Goal: Task Accomplishment & Management: Manage account settings

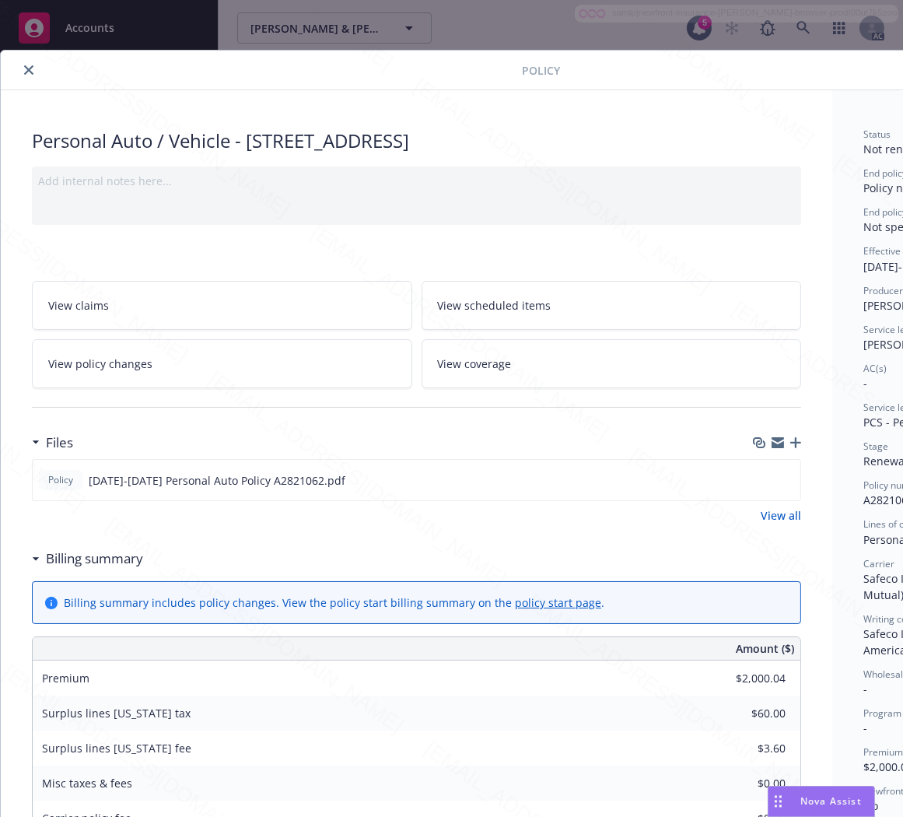
scroll to position [47, 0]
click at [29, 72] on icon "close" at bounding box center [28, 69] width 9 height 9
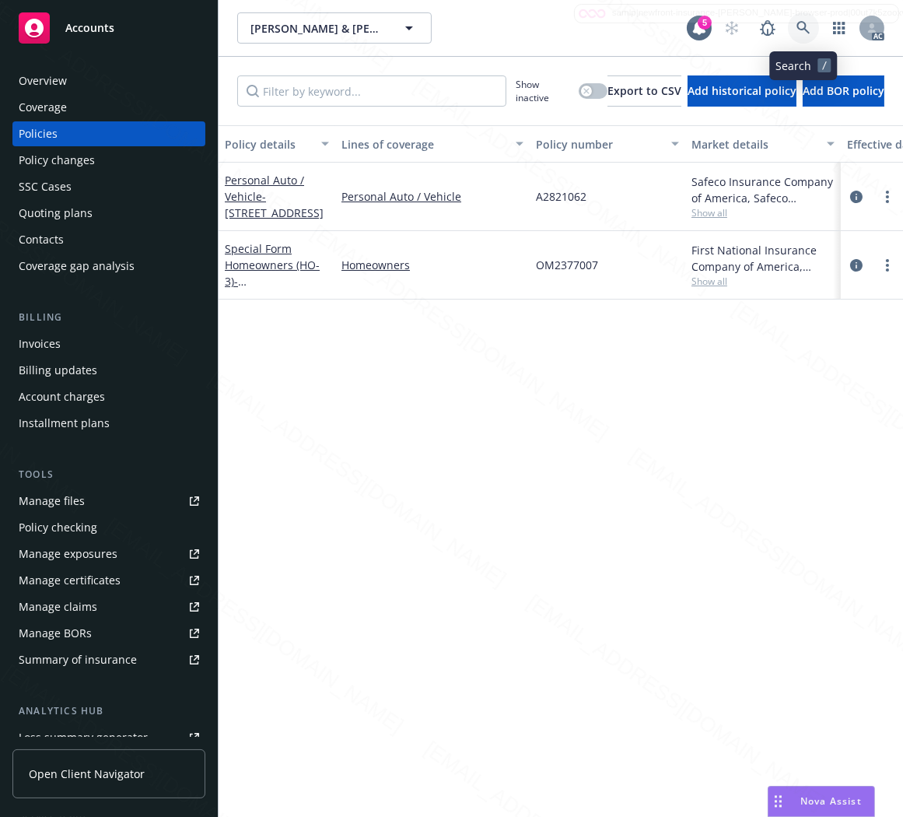
click at [805, 25] on icon at bounding box center [803, 27] width 13 height 13
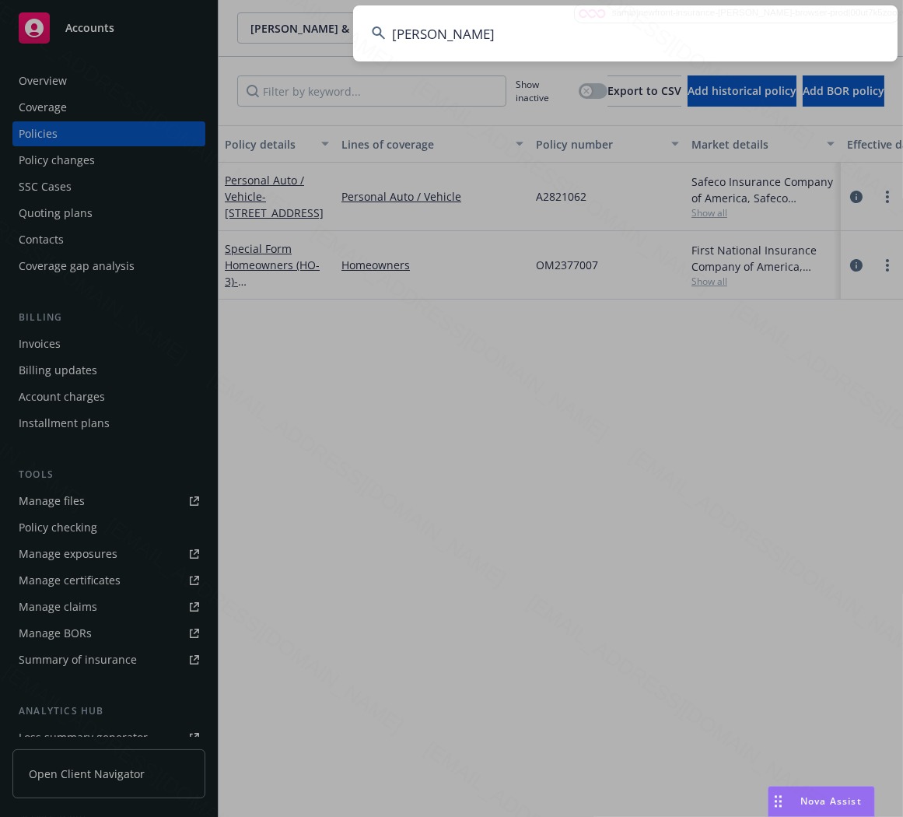
type input "Malone, Kelsey R"
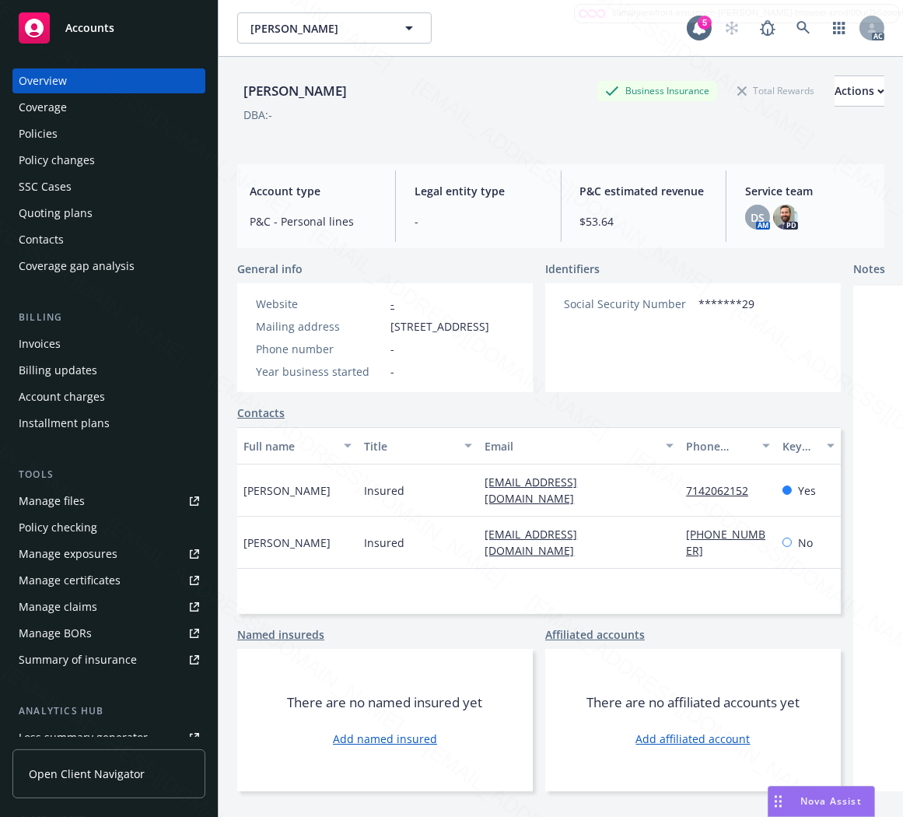
drag, startPoint x: 391, startPoint y: 324, endPoint x: 484, endPoint y: 329, distance: 93.5
click at [484, 331] on span "22121 Jonesport Ln, Huntington Beach, CA, 92646" at bounding box center [440, 326] width 99 height 16
copy span "22121 Jonesport L"
click at [13, 135] on link "Policies" at bounding box center [108, 133] width 193 height 25
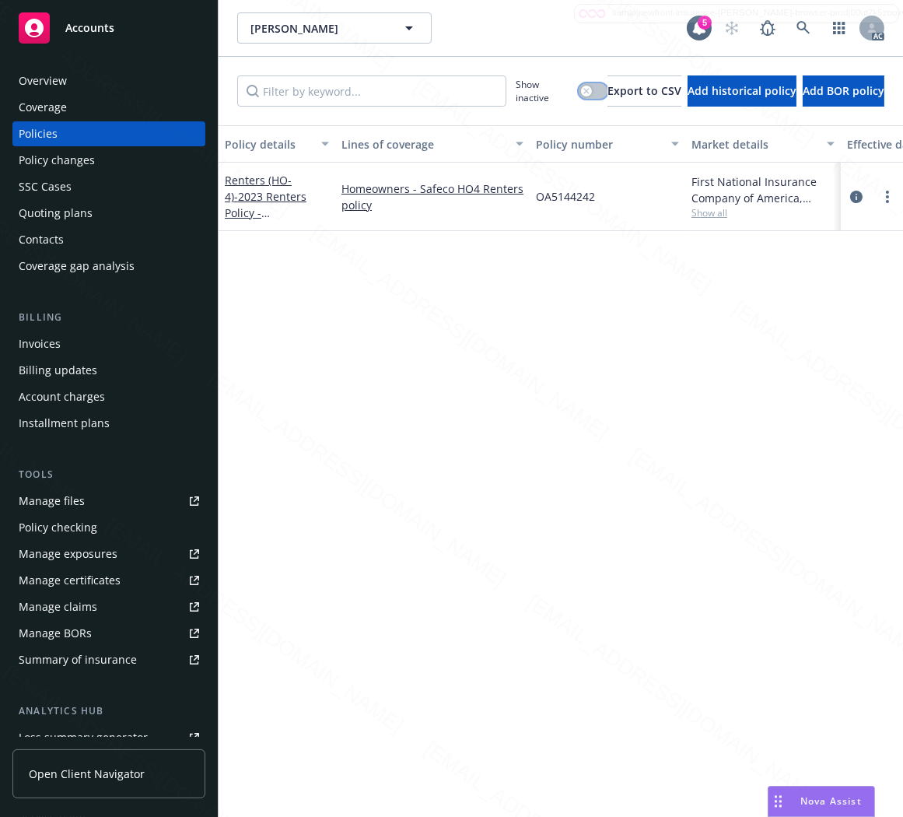
click at [581, 88] on div "button" at bounding box center [586, 91] width 11 height 11
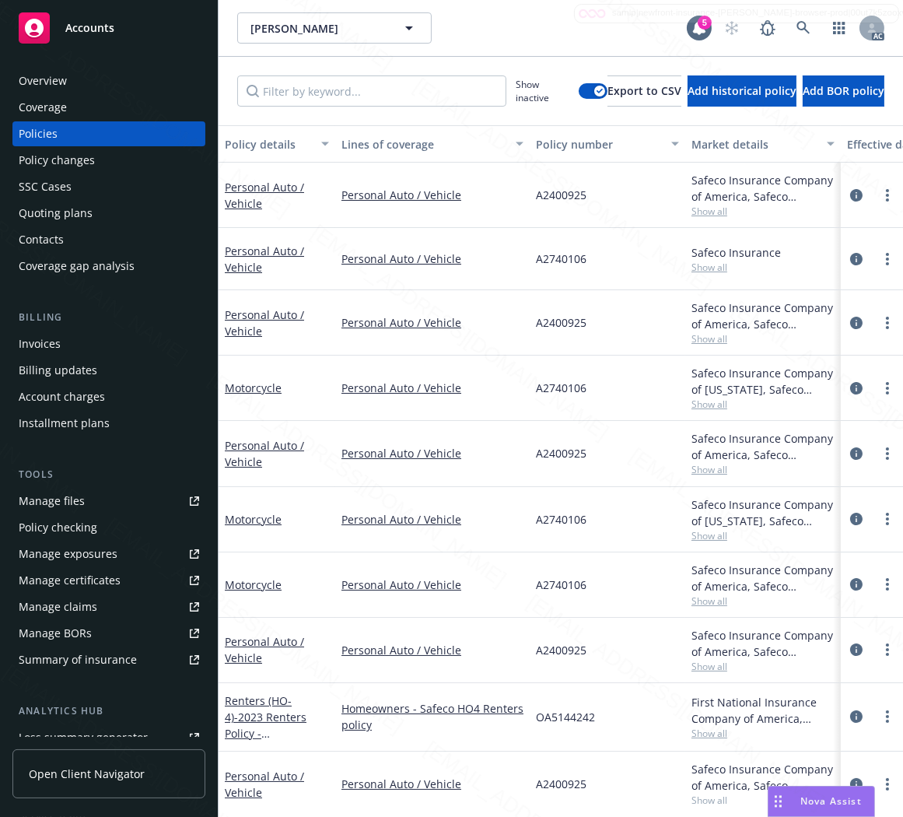
click at [531, 37] on div "Malone, Kelsey R Malone, Kelsey R" at bounding box center [462, 27] width 450 height 31
click at [805, 27] on icon at bounding box center [803, 27] width 13 height 13
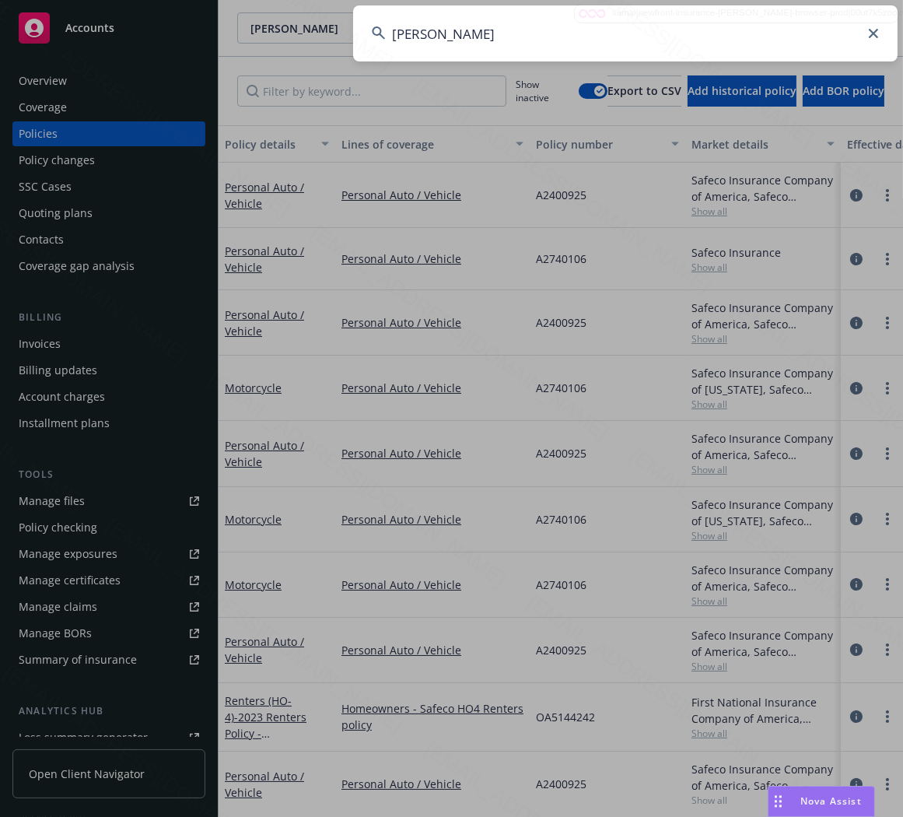
type input "Vorgeack, Jacqueline"
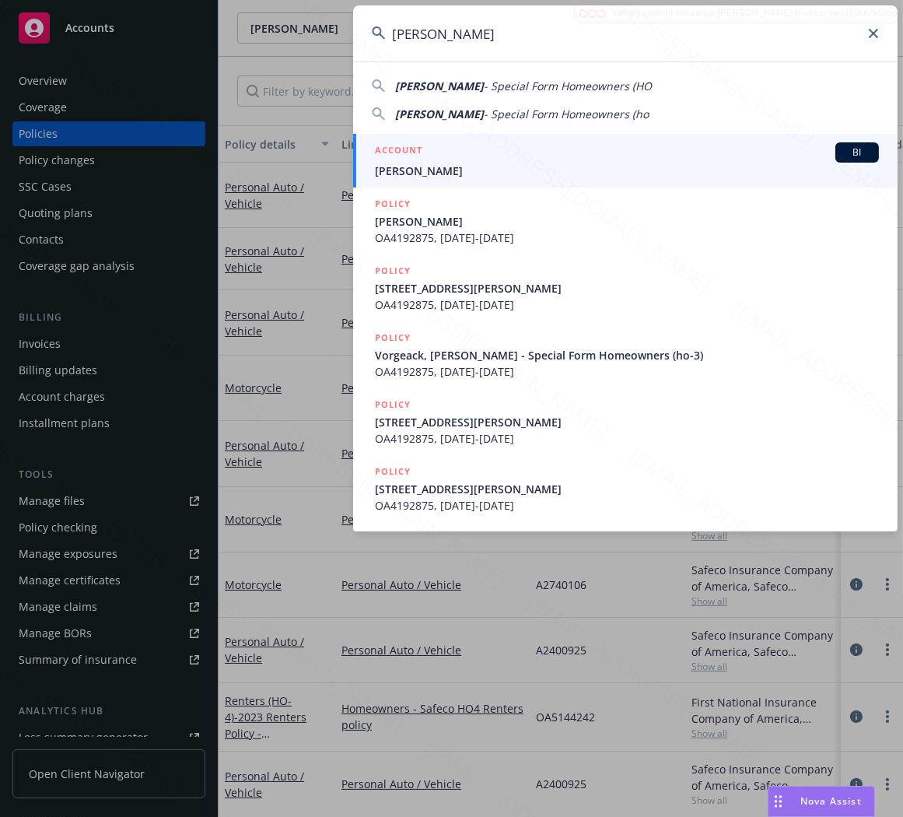
click at [642, 40] on input "Vorgeack, Jacqueline" at bounding box center [625, 33] width 545 height 56
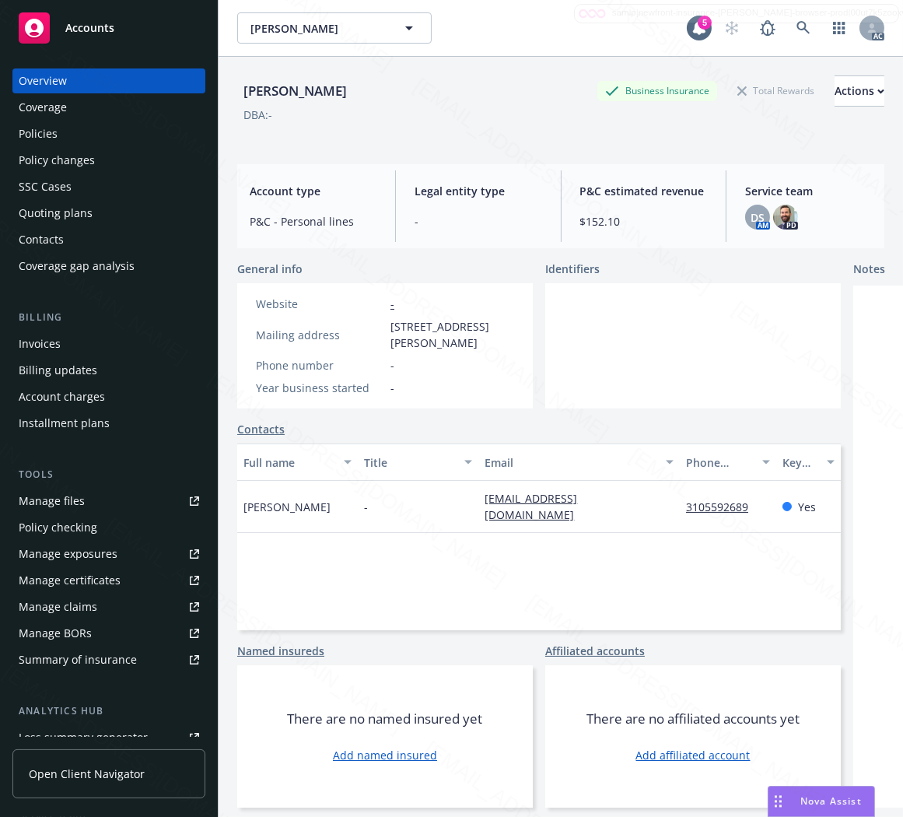
click at [66, 134] on div "Policies" at bounding box center [109, 133] width 181 height 25
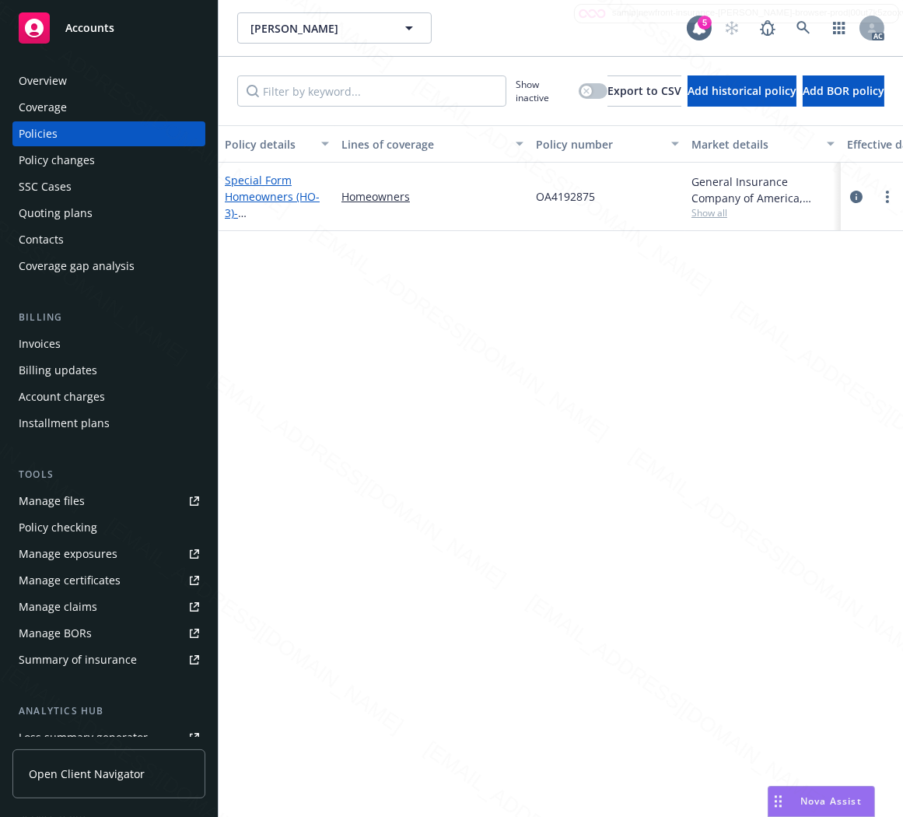
click at [283, 196] on link "Special Form Homeowners (HO-3) - 6123 Carson ST Lakewood CA 90713" at bounding box center [274, 213] width 99 height 80
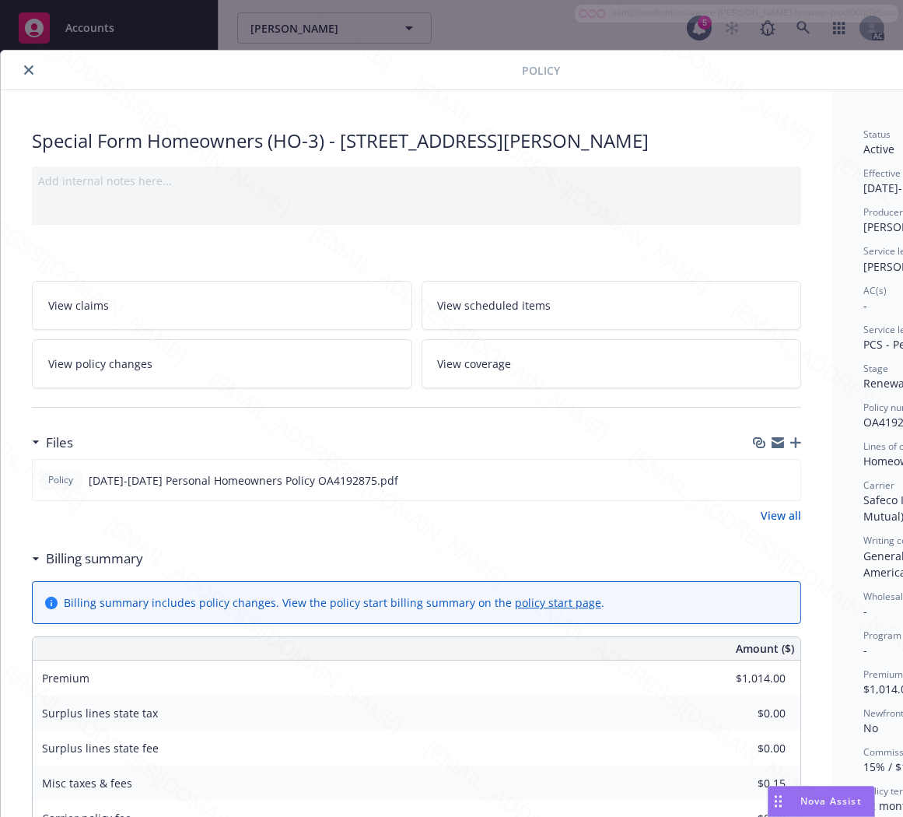
click at [133, 560] on h3 "Billing summary" at bounding box center [94, 559] width 97 height 20
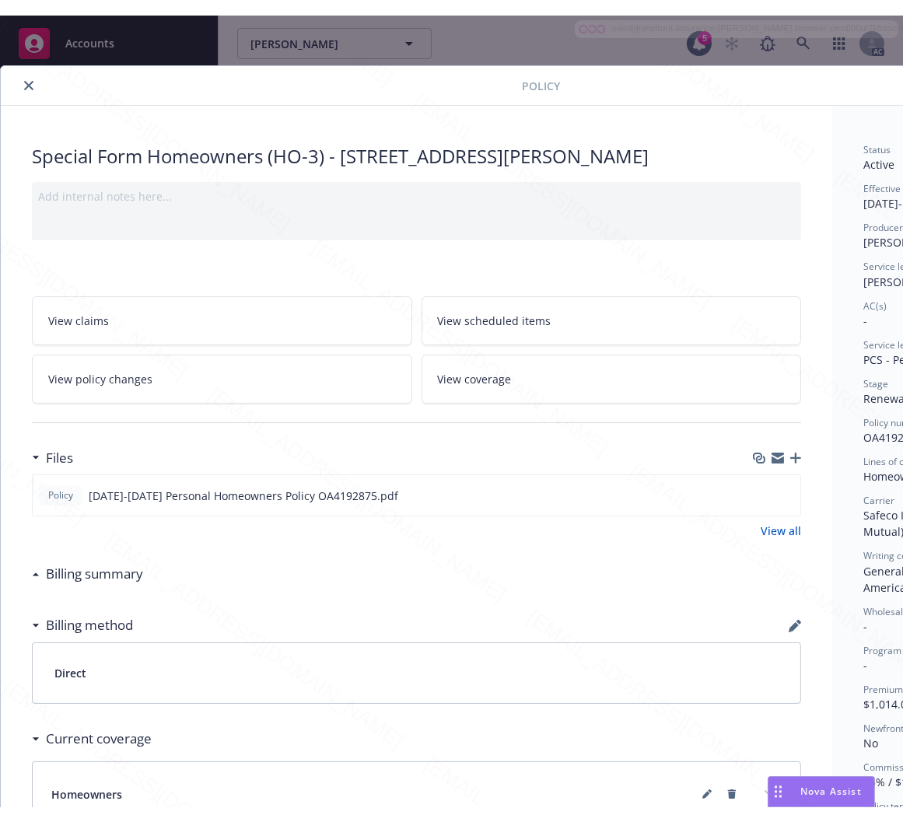
scroll to position [0, 180]
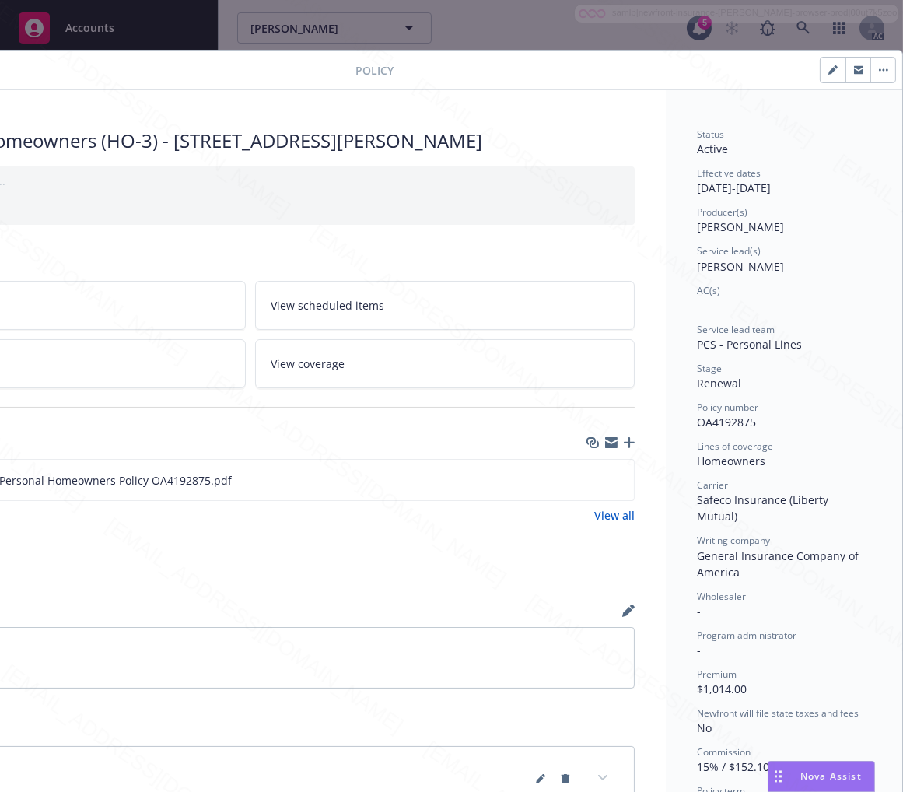
click at [721, 412] on span "Policy number" at bounding box center [727, 407] width 61 height 13
click at [724, 416] on span "OA4192875" at bounding box center [726, 422] width 59 height 15
copy span "OA4192875"
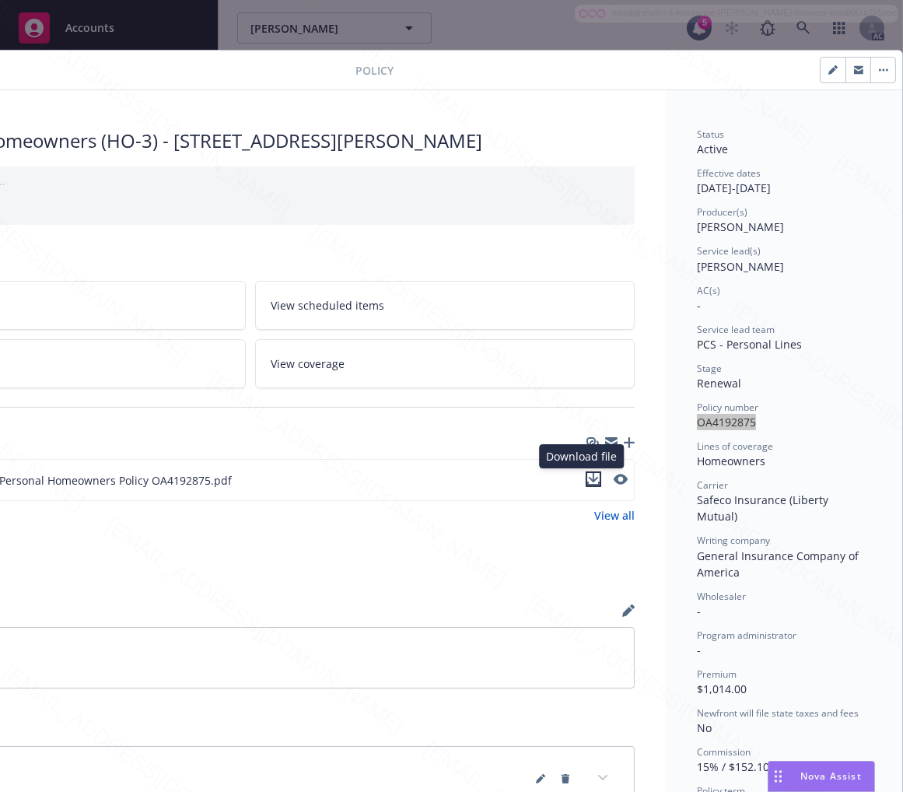
click at [587, 480] on icon "download file" at bounding box center [593, 479] width 12 height 12
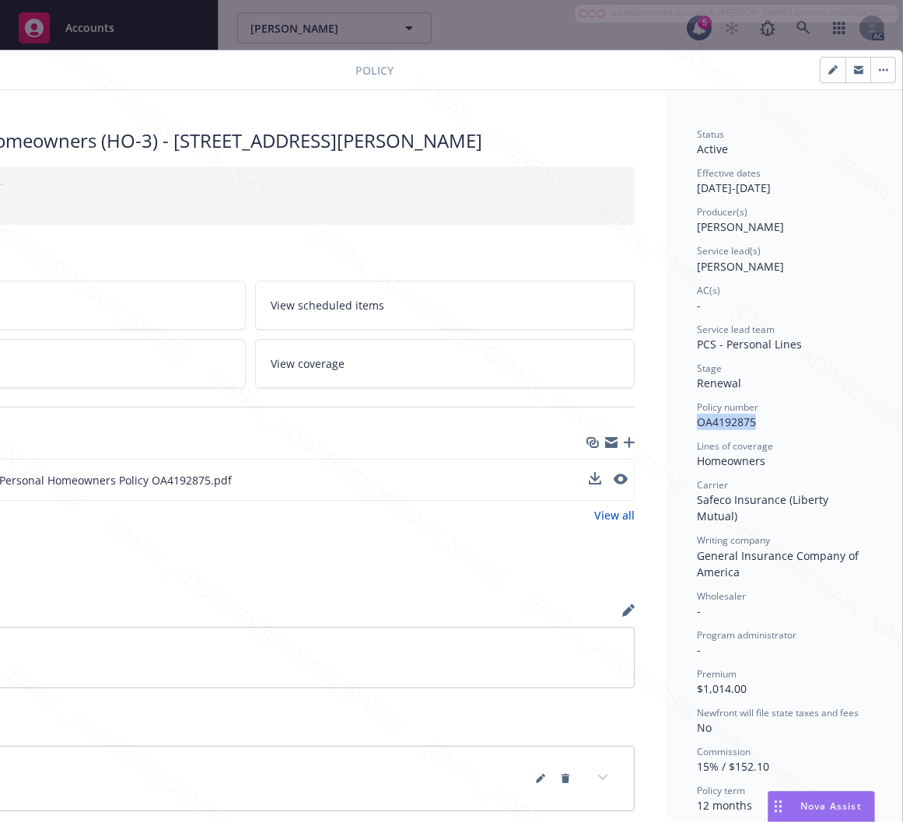
click at [875, 71] on button "button" at bounding box center [883, 70] width 25 height 25
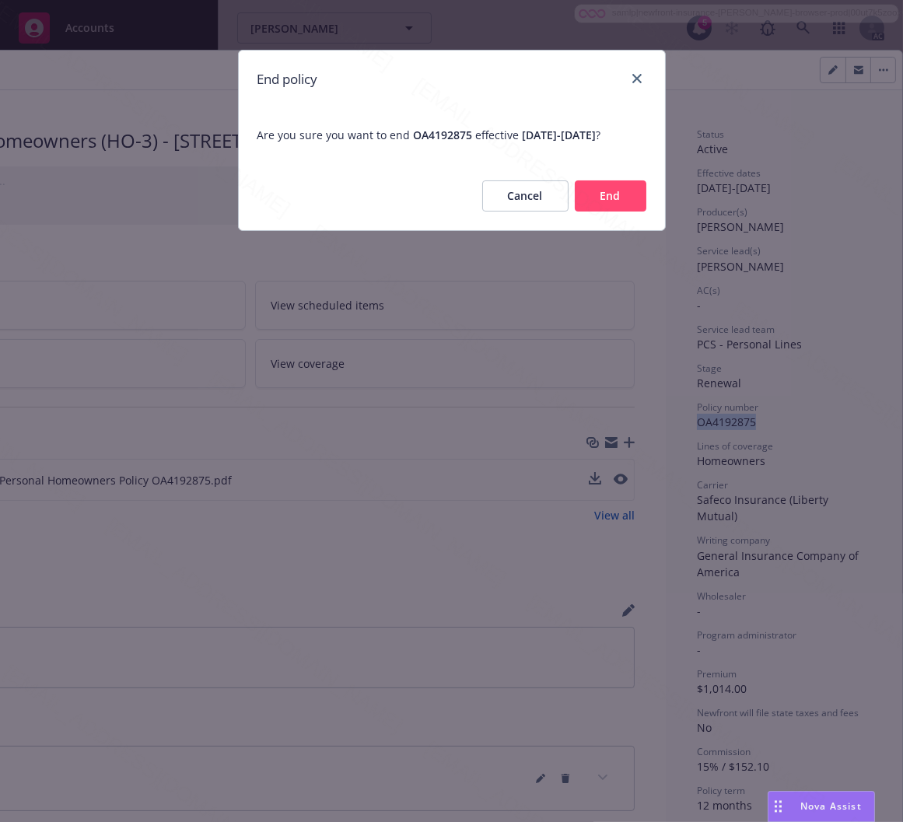
click at [623, 208] on button "End" at bounding box center [611, 196] width 72 height 31
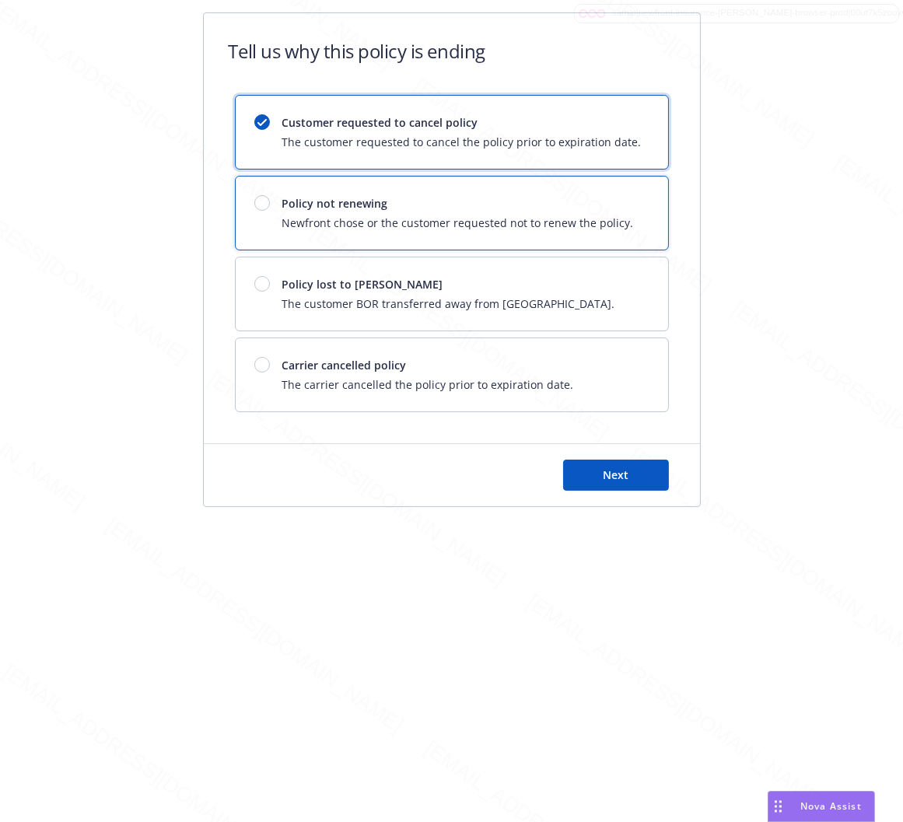
click at [493, 203] on span "Policy not renewing" at bounding box center [458, 203] width 352 height 16
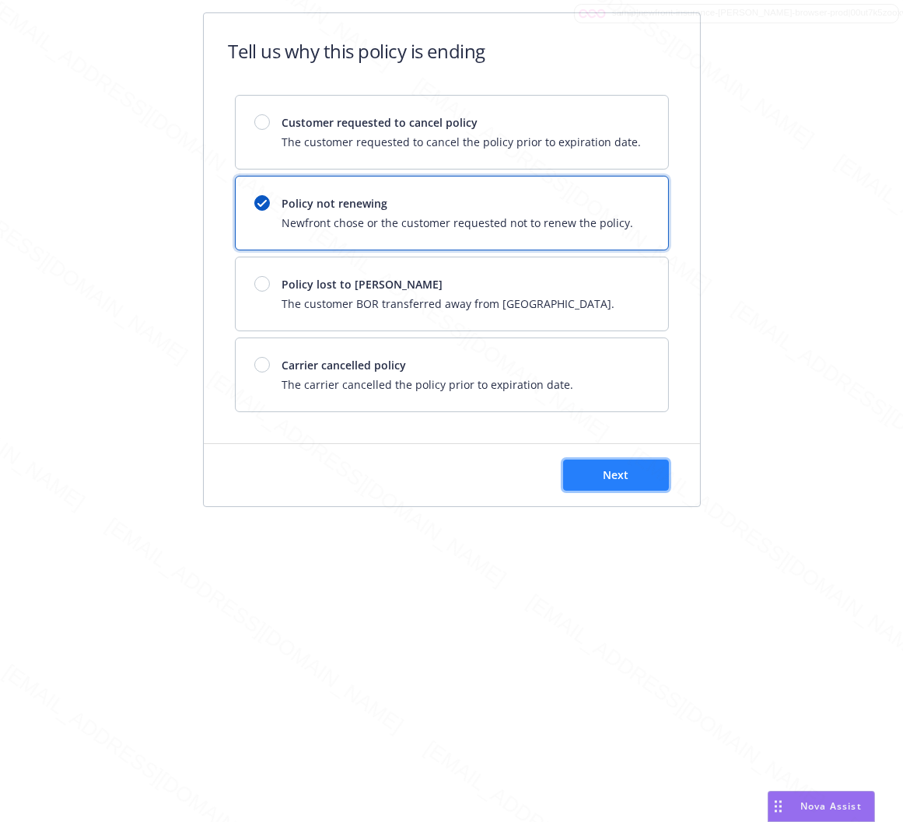
click at [619, 476] on span "Next" at bounding box center [616, 475] width 26 height 15
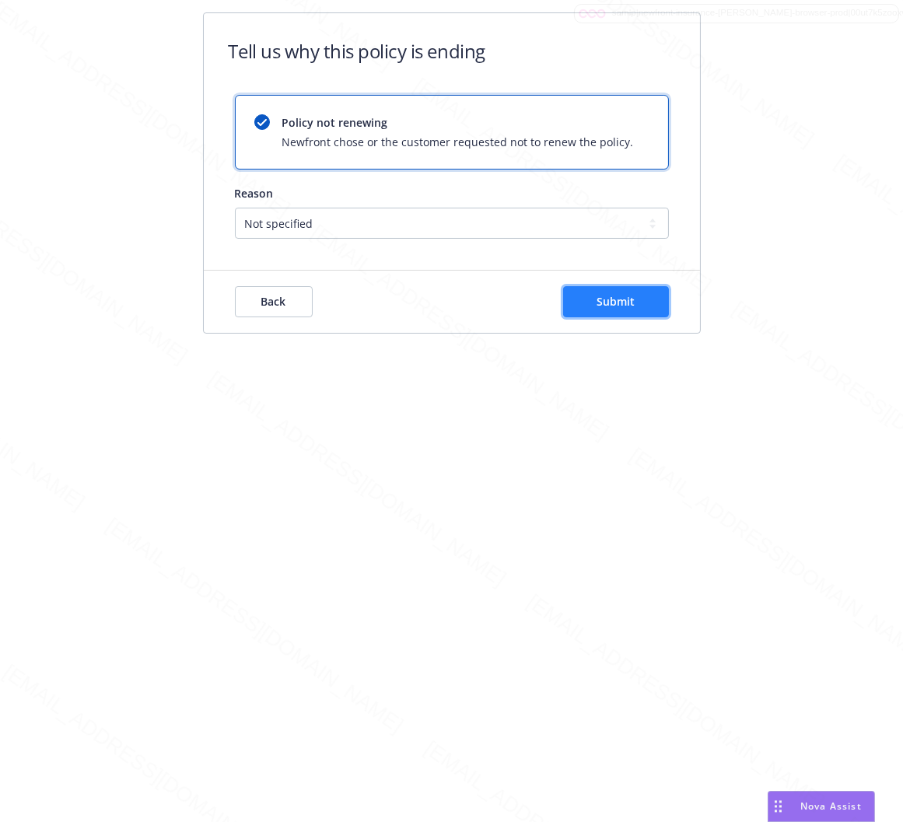
click at [616, 309] on button "Submit" at bounding box center [616, 301] width 106 height 31
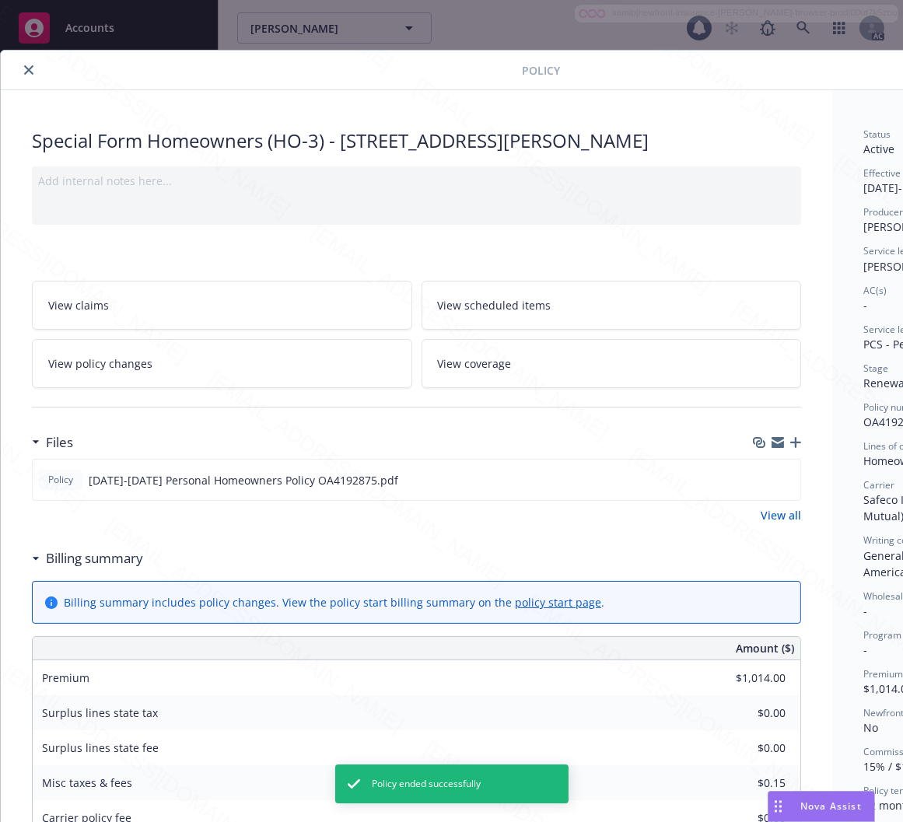
scroll to position [47, 0]
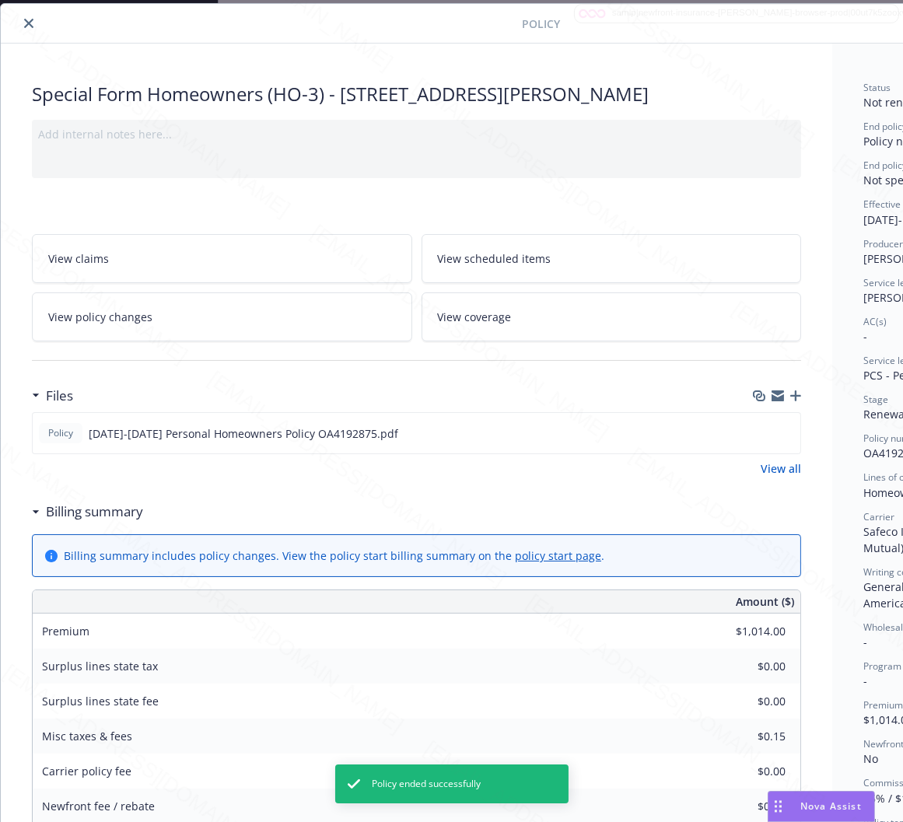
click at [26, 21] on icon "close" at bounding box center [28, 23] width 9 height 9
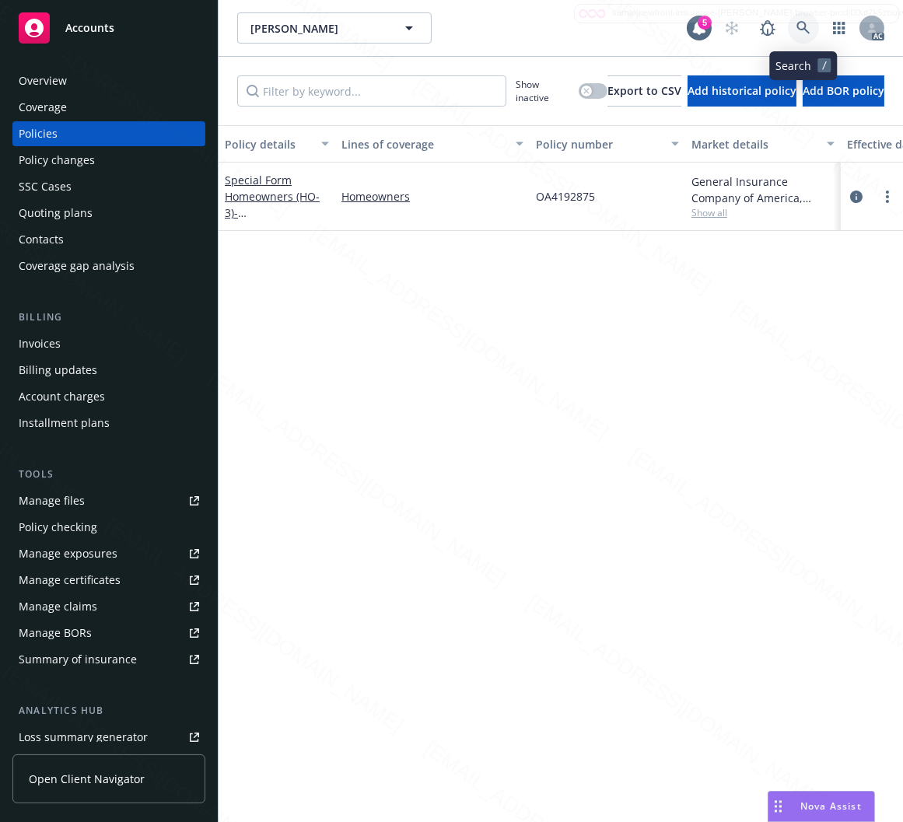
click at [809, 30] on icon at bounding box center [804, 28] width 14 height 14
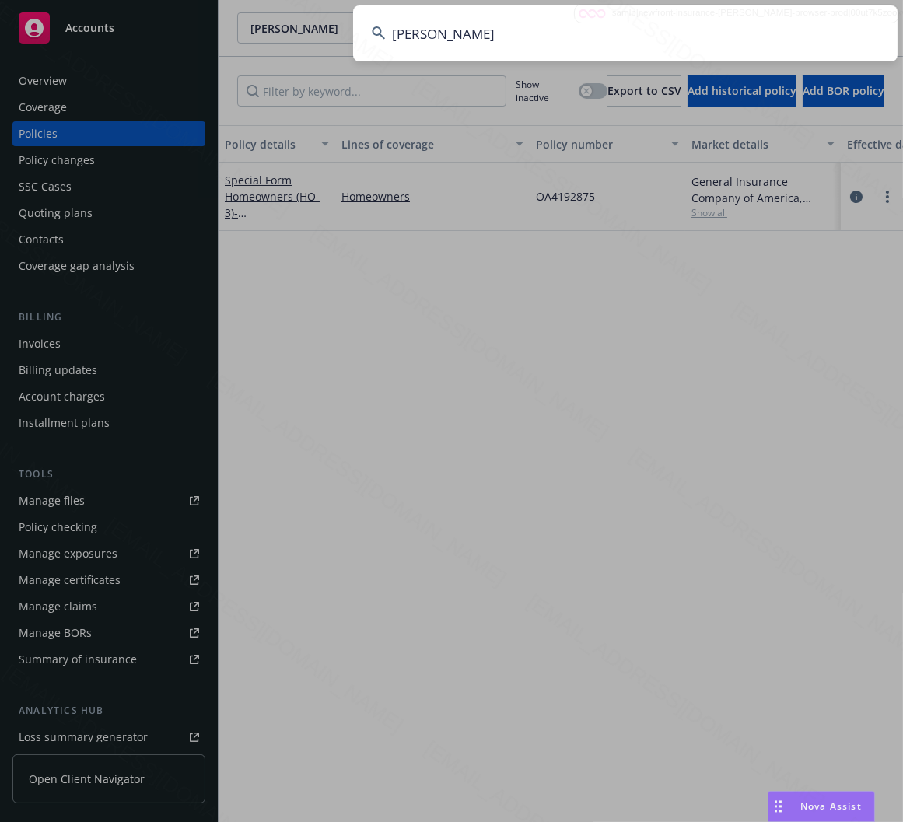
type input "Nichols, Teresa D"
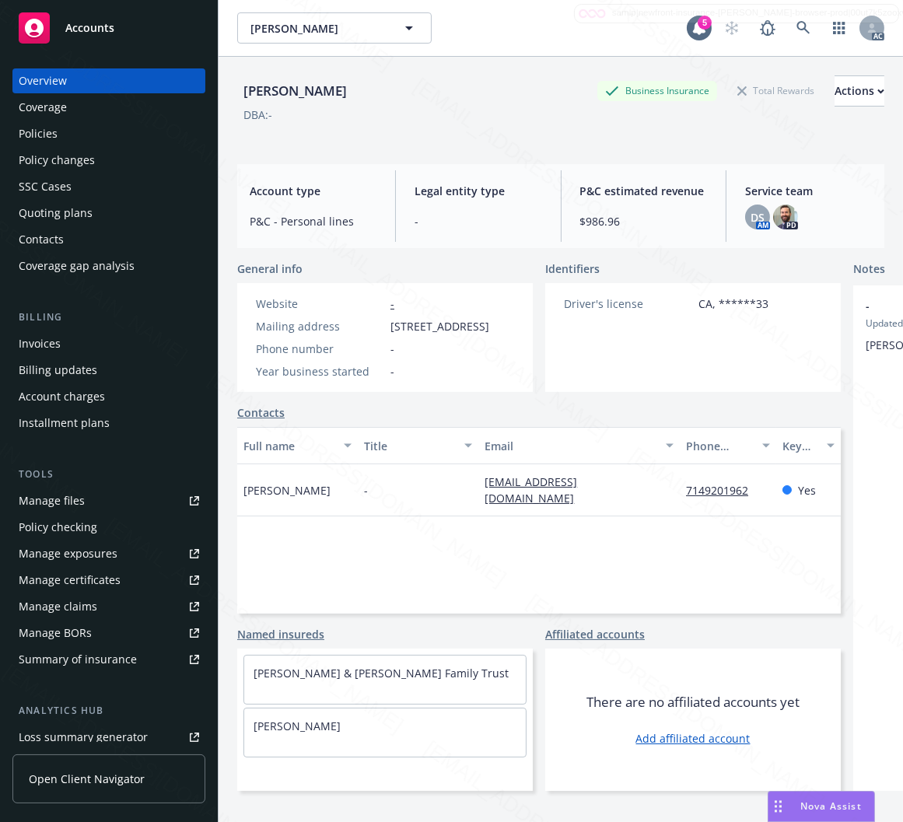
click at [314, 89] on div "Nichols, Teresa D" at bounding box center [295, 91] width 116 height 20
copy div "Teresa"
drag, startPoint x: 388, startPoint y: 327, endPoint x: 479, endPoint y: 327, distance: 91.0
click at [479, 327] on div "Mailing address 4201 Trumbull Dr, Huntington Beach, CA, 92649" at bounding box center [373, 326] width 246 height 16
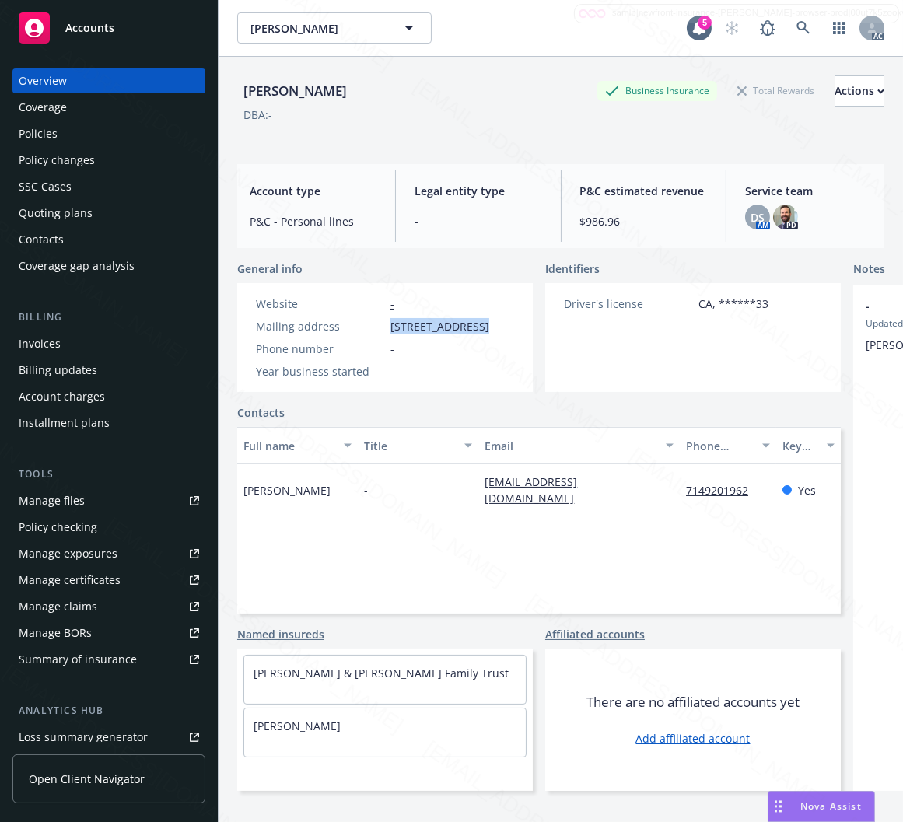
copy span "4201 Trumbull Dr"
click at [61, 130] on div "Policies" at bounding box center [109, 133] width 181 height 25
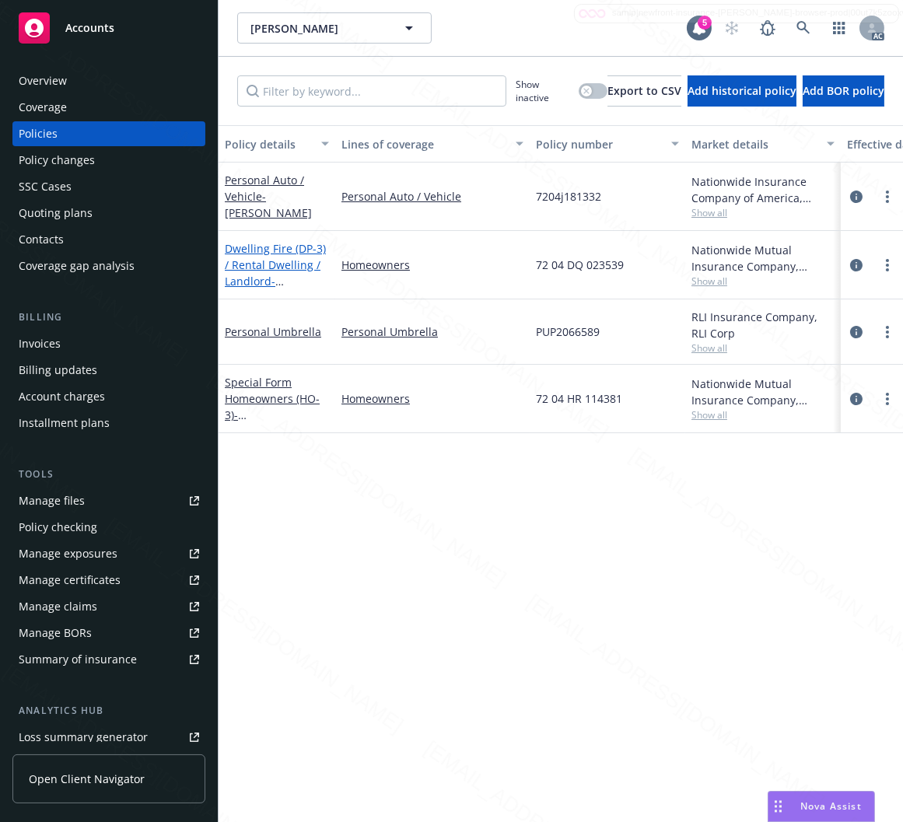
click at [270, 270] on link "Dwelling Fire (DP-3) / Rental Dwelling / Landlord - 16581 Jib Cir Huntington Be…" at bounding box center [275, 273] width 101 height 64
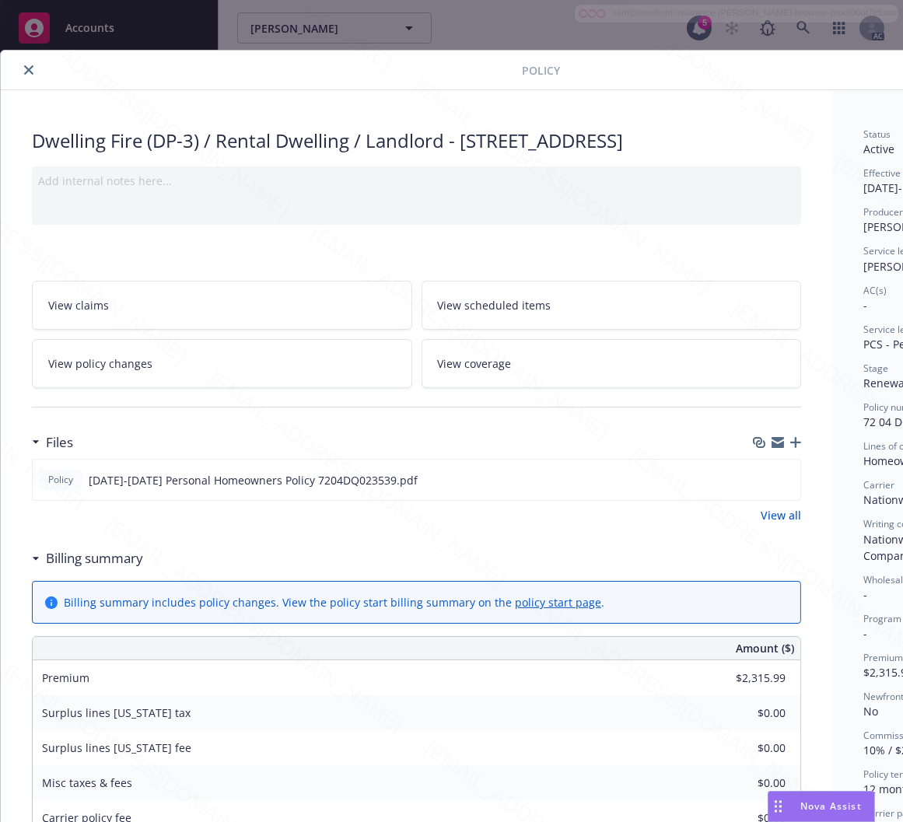
click at [98, 569] on h3 "Billing summary" at bounding box center [94, 559] width 97 height 20
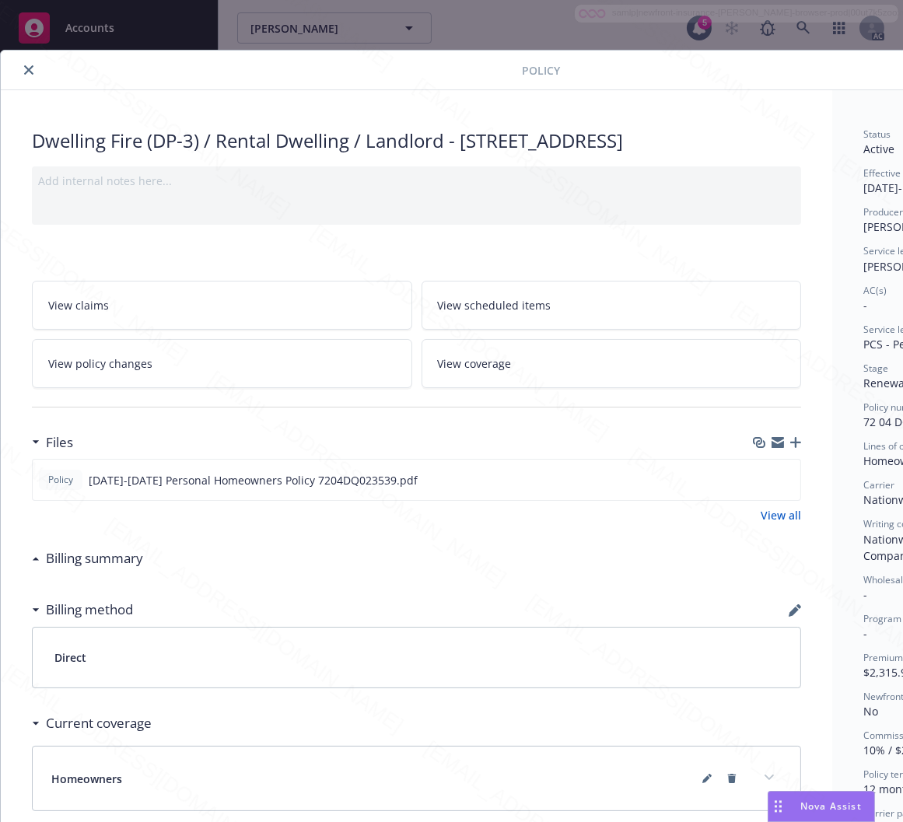
scroll to position [0, 180]
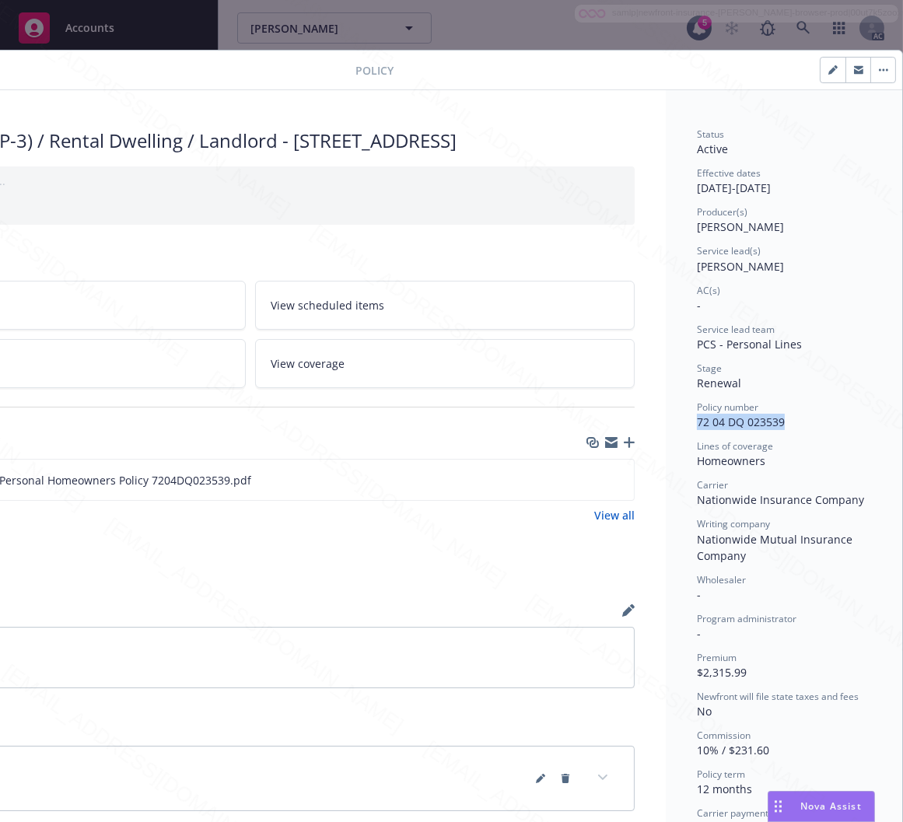
drag, startPoint x: 685, startPoint y: 423, endPoint x: 775, endPoint y: 416, distance: 90.5
click at [775, 416] on div "Policy number 72 04 DQ 023539" at bounding box center [784, 416] width 174 height 30
copy span "72 04 DQ 023539"
click at [587, 486] on icon "download file" at bounding box center [593, 479] width 12 height 12
click at [879, 68] on icon "button" at bounding box center [883, 69] width 9 height 3
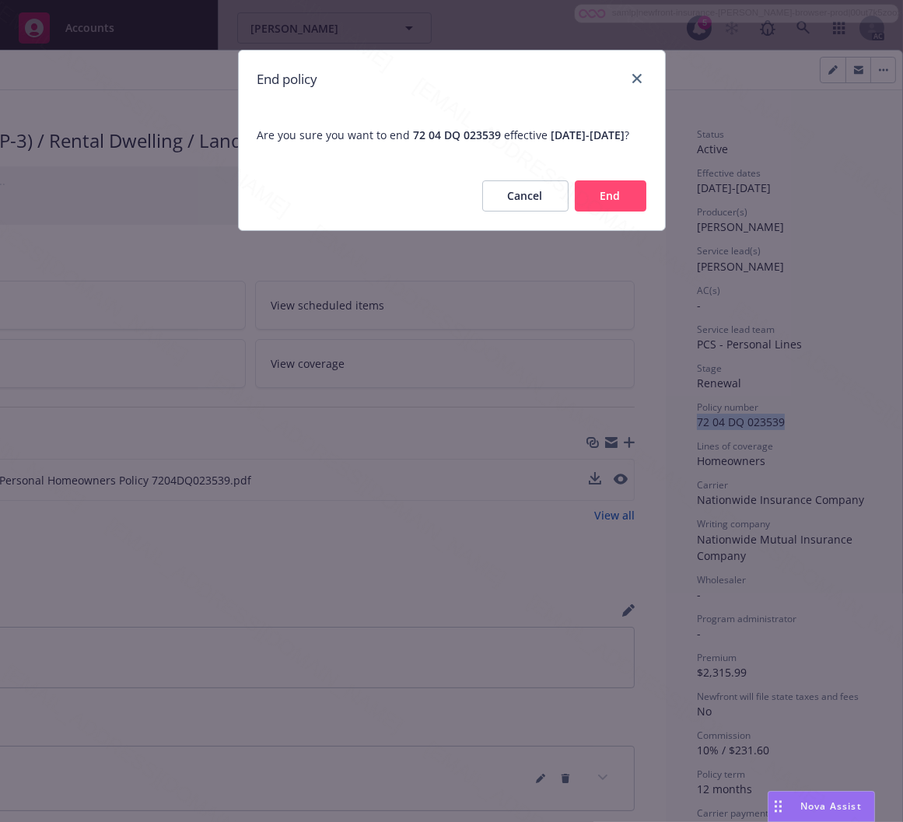
click at [610, 212] on button "End" at bounding box center [611, 196] width 72 height 31
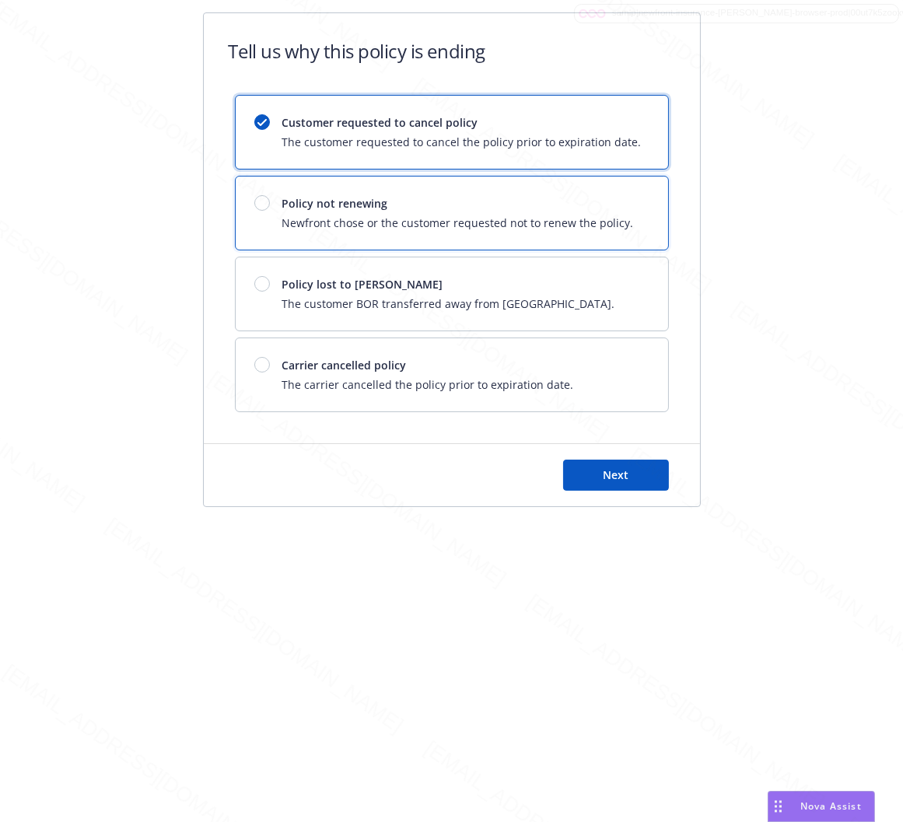
click at [610, 221] on span "Newfront chose or the customer requested not to renew the policy." at bounding box center [458, 223] width 352 height 16
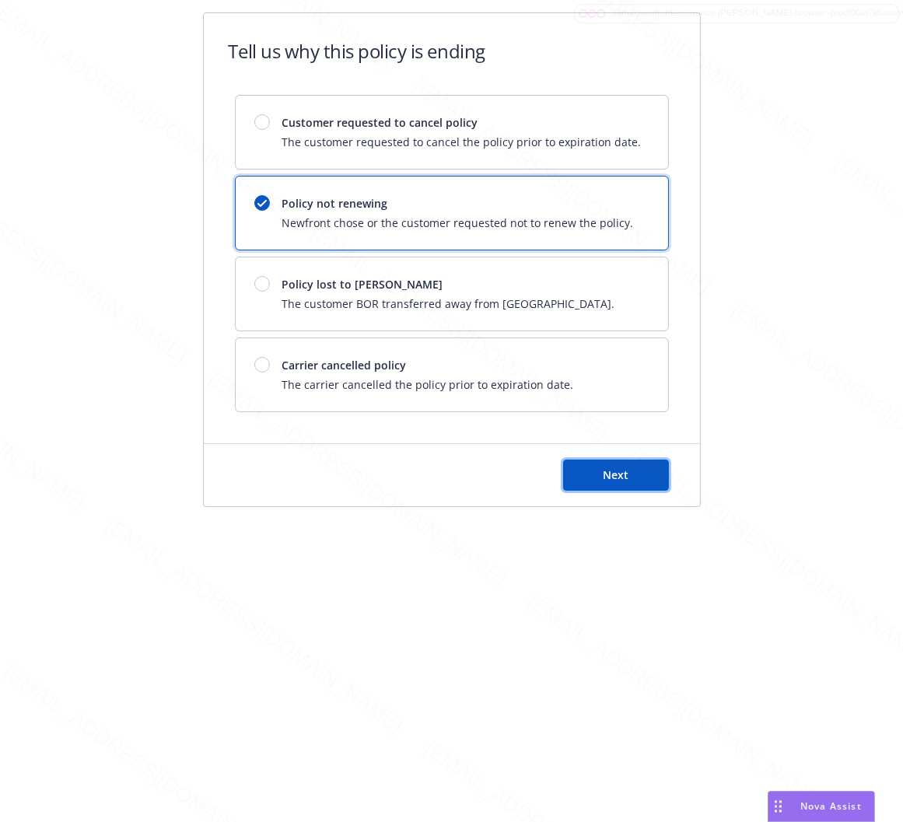
click at [649, 482] on button "Next" at bounding box center [616, 475] width 106 height 31
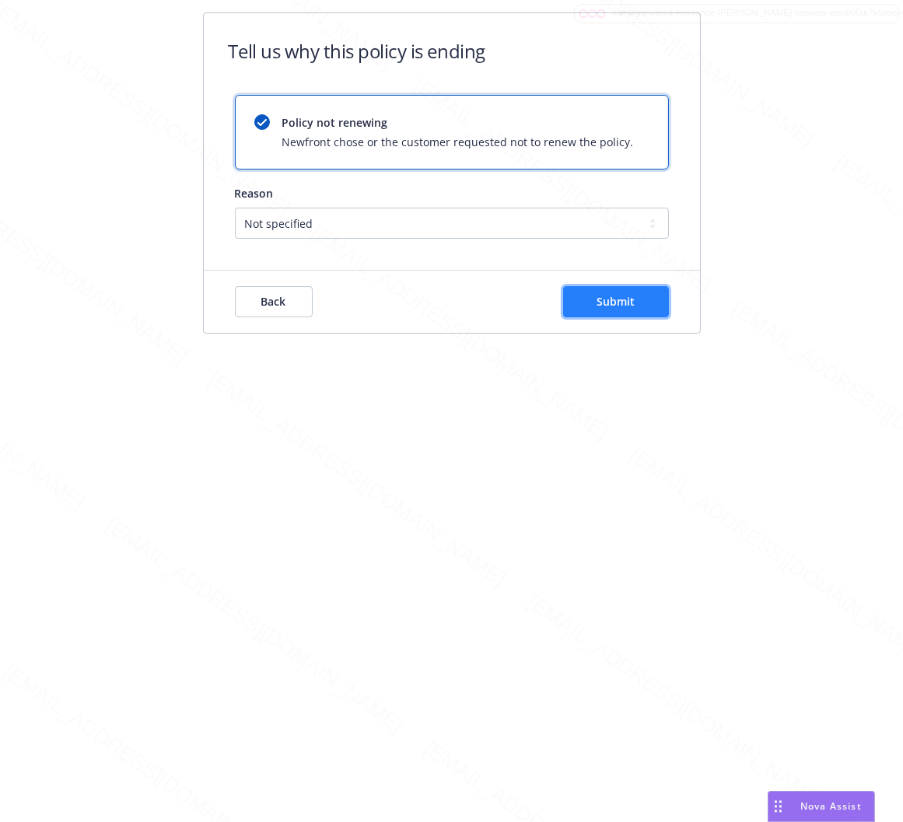
click at [631, 307] on span "Submit" at bounding box center [616, 301] width 38 height 15
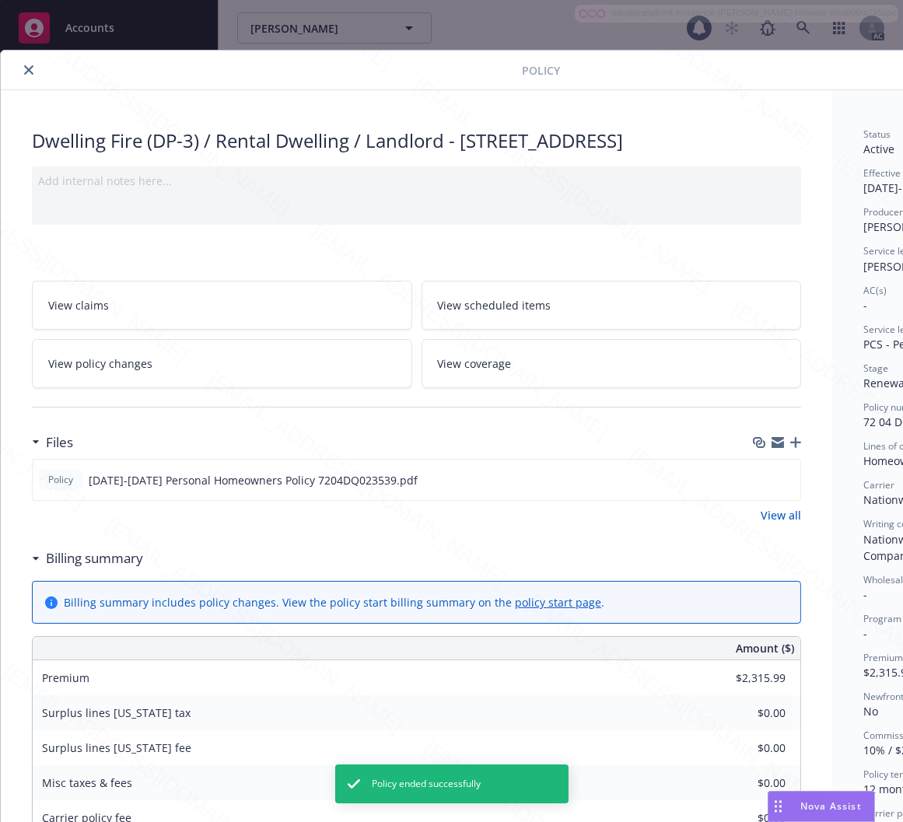
scroll to position [47, 0]
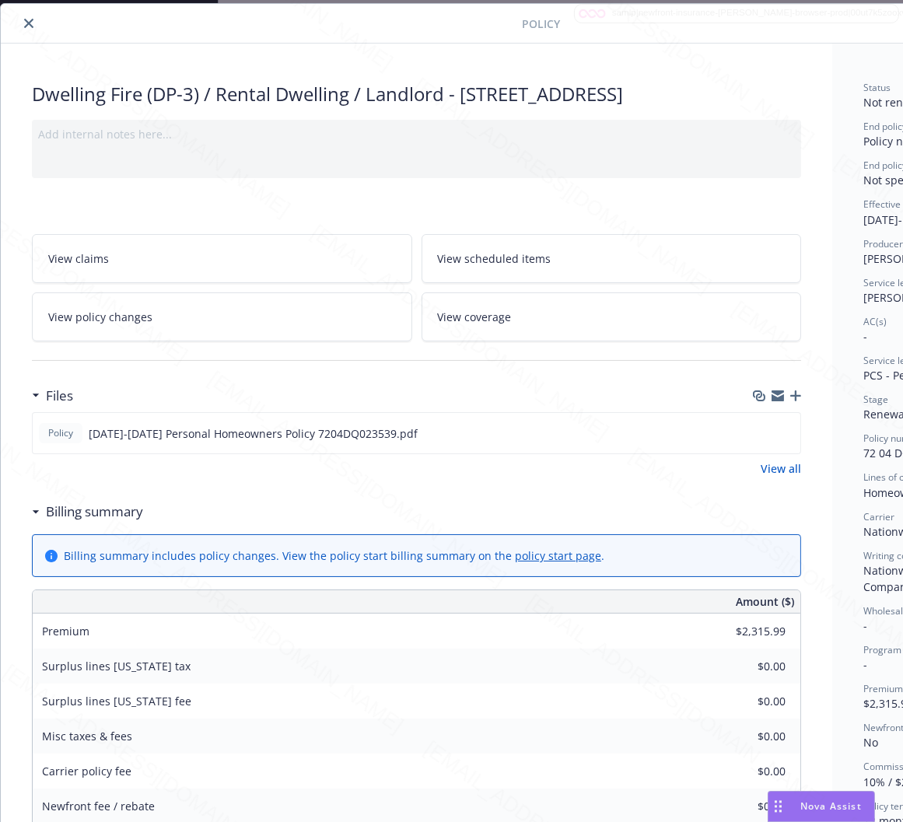
click at [27, 25] on icon "close" at bounding box center [28, 23] width 9 height 9
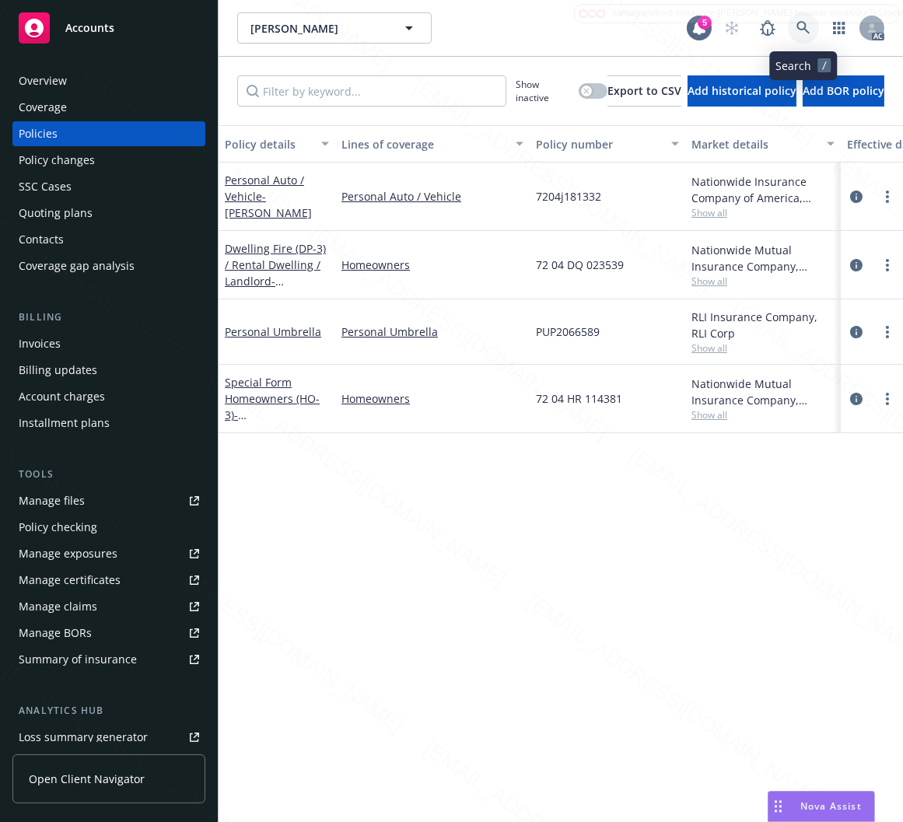
click at [798, 26] on icon at bounding box center [804, 28] width 14 height 14
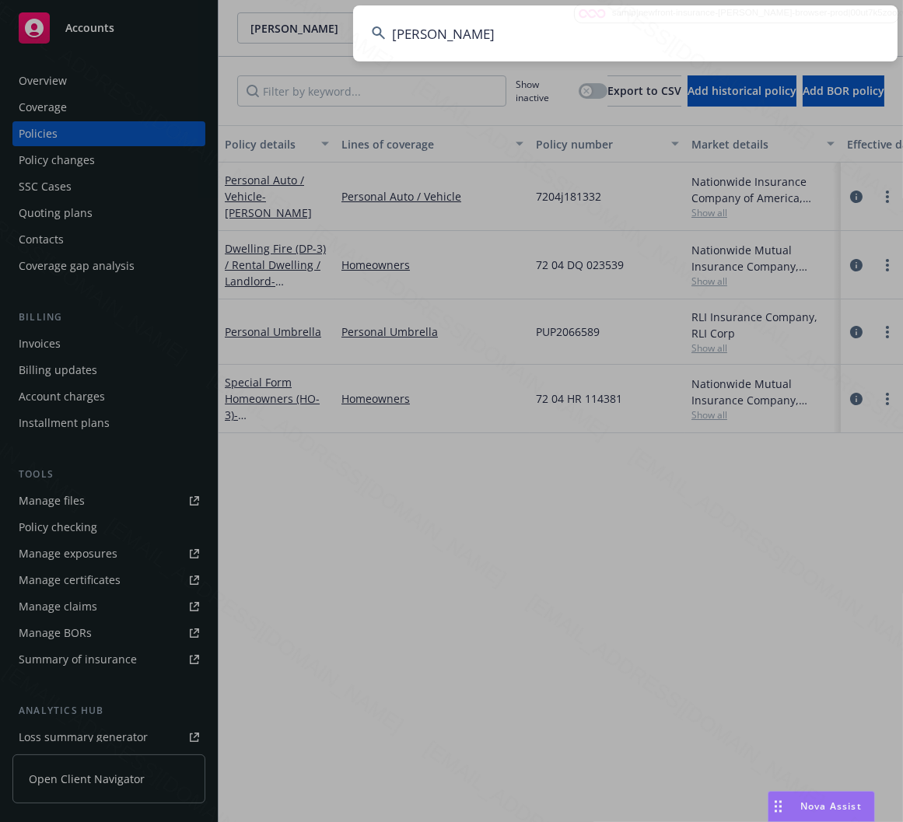
type input "Patrao, Kenneth Clarence"
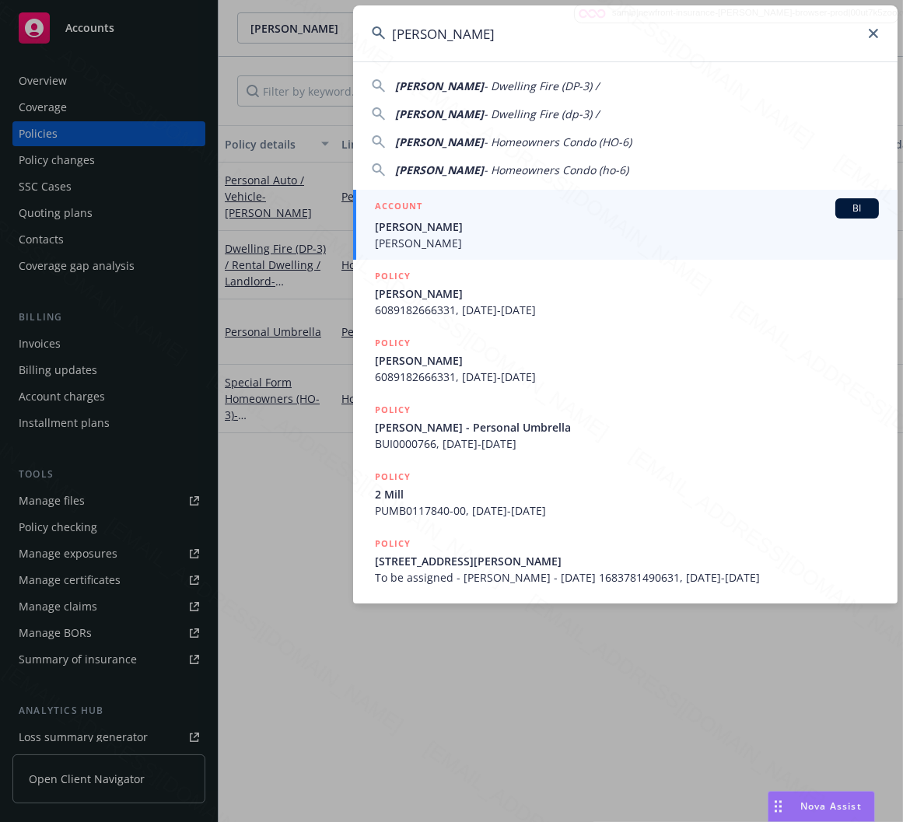
click at [705, 32] on input "Patrao, Kenneth Clarence" at bounding box center [625, 33] width 545 height 56
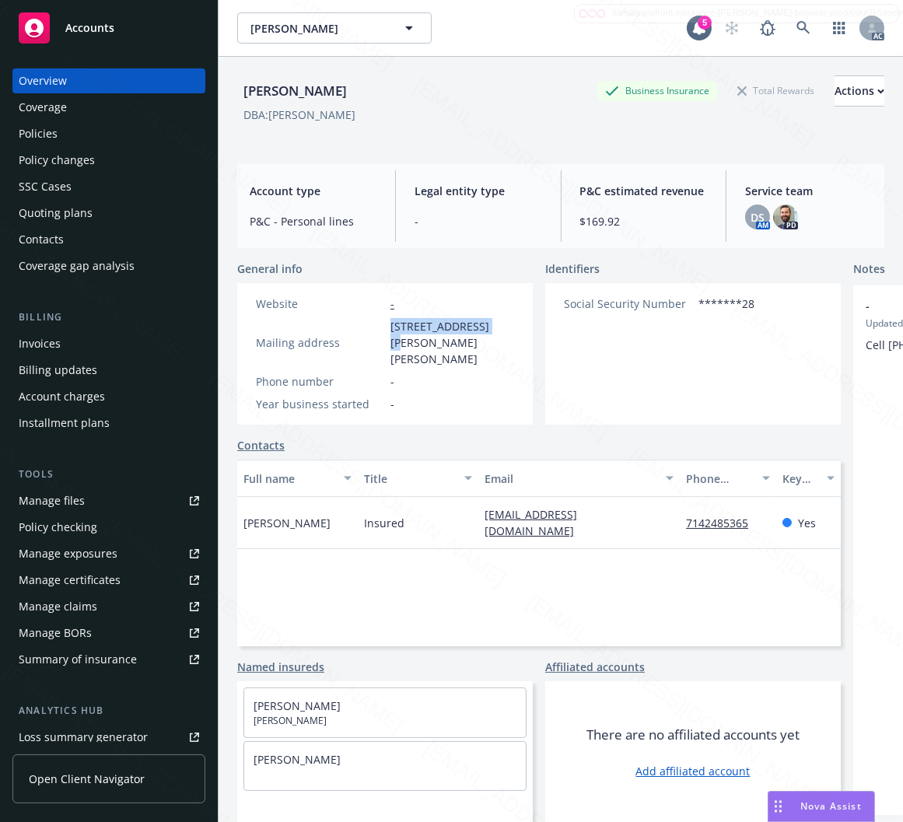
drag, startPoint x: 389, startPoint y: 328, endPoint x: 487, endPoint y: 328, distance: 98.0
click at [487, 328] on div "Mailing address 373 Whitney Crest St, Henderson, NV, 89015-7658" at bounding box center [385, 342] width 271 height 49
copy span "373 Whitney Crest"
click at [39, 128] on div "Policies" at bounding box center [38, 133] width 39 height 25
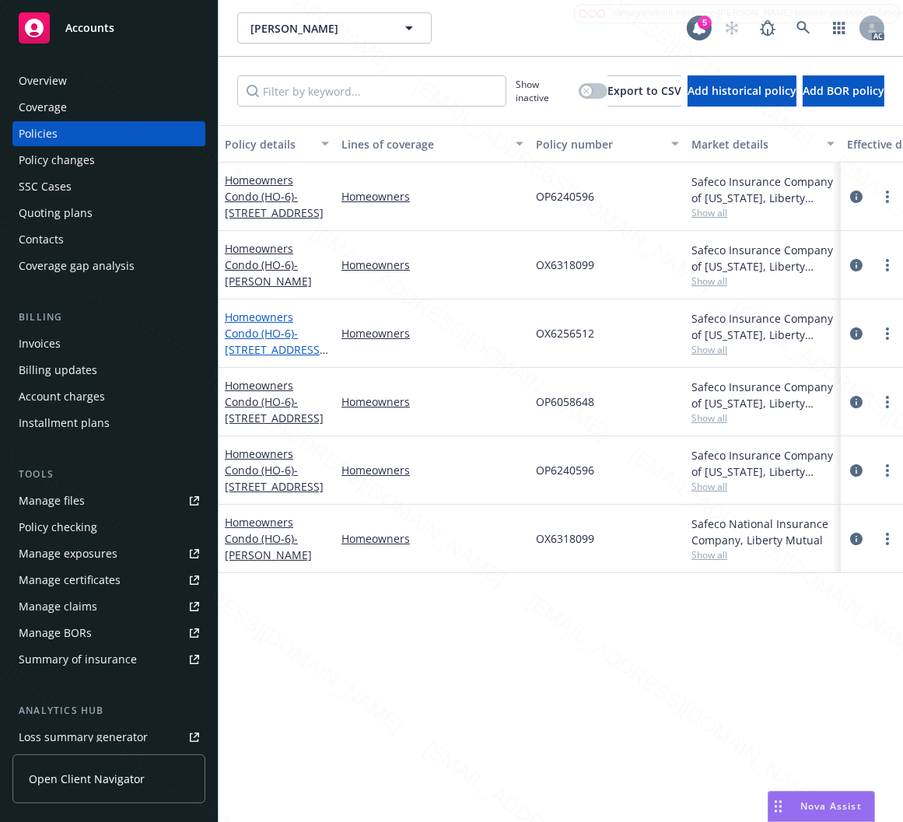
click at [270, 332] on link "Homeowners Condo (HO-6) - 1150 Hemlock St #B7 Florence COR 97439" at bounding box center [274, 342] width 99 height 64
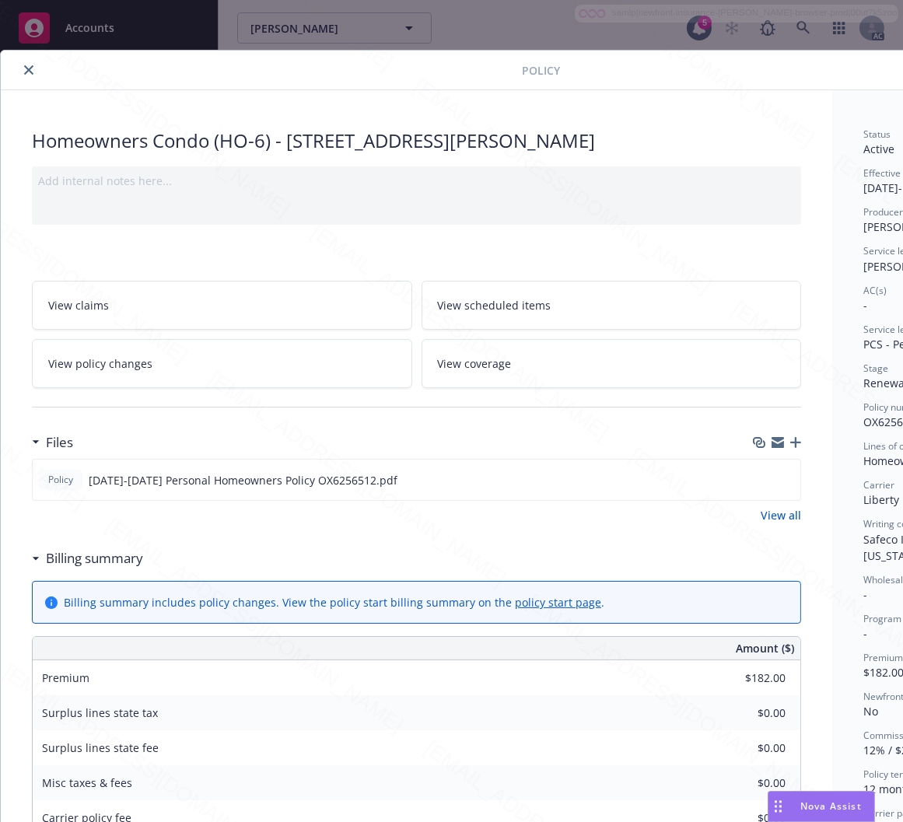
click at [126, 564] on h3 "Billing summary" at bounding box center [94, 559] width 97 height 20
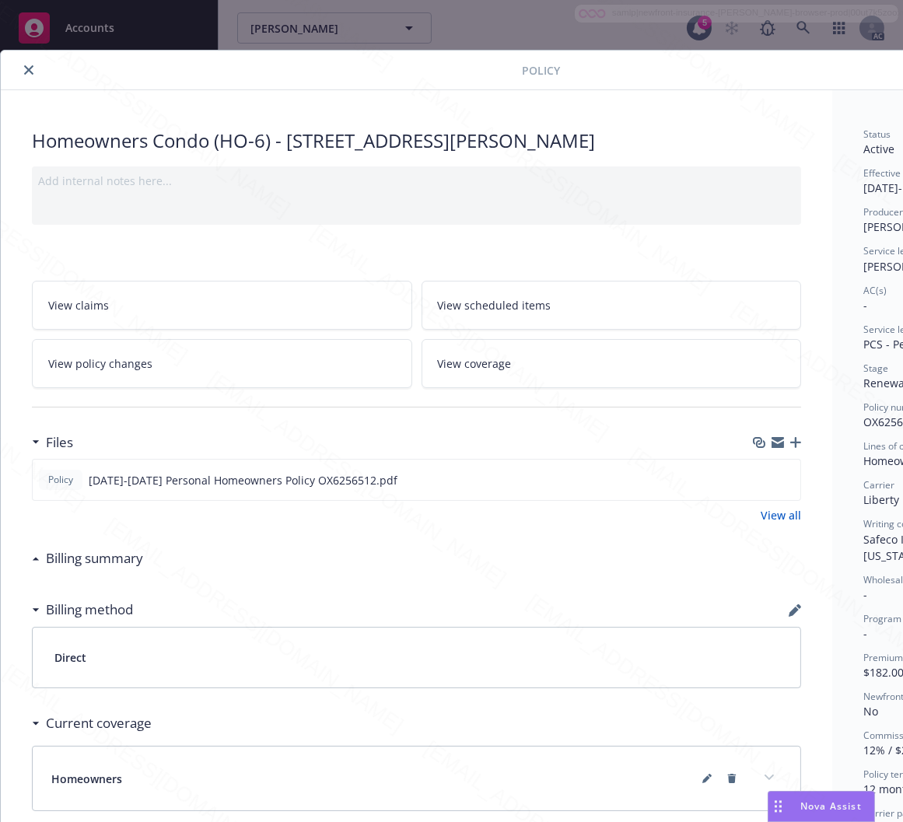
scroll to position [0, 180]
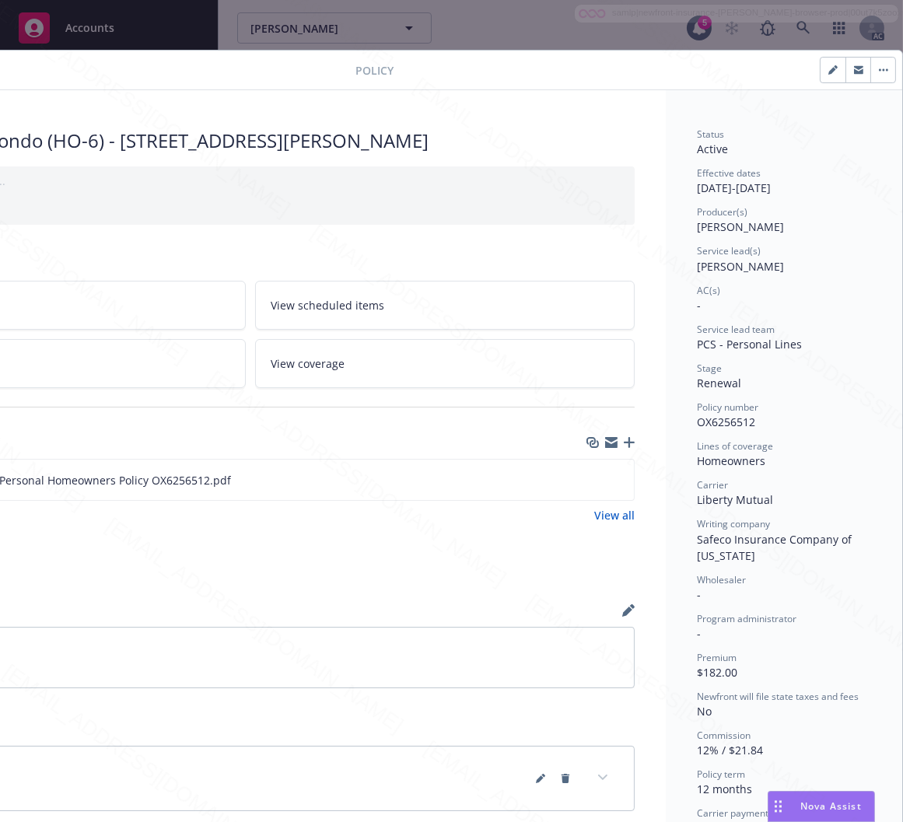
click at [722, 422] on span "OX6256512" at bounding box center [726, 422] width 58 height 15
copy span "OX6256512"
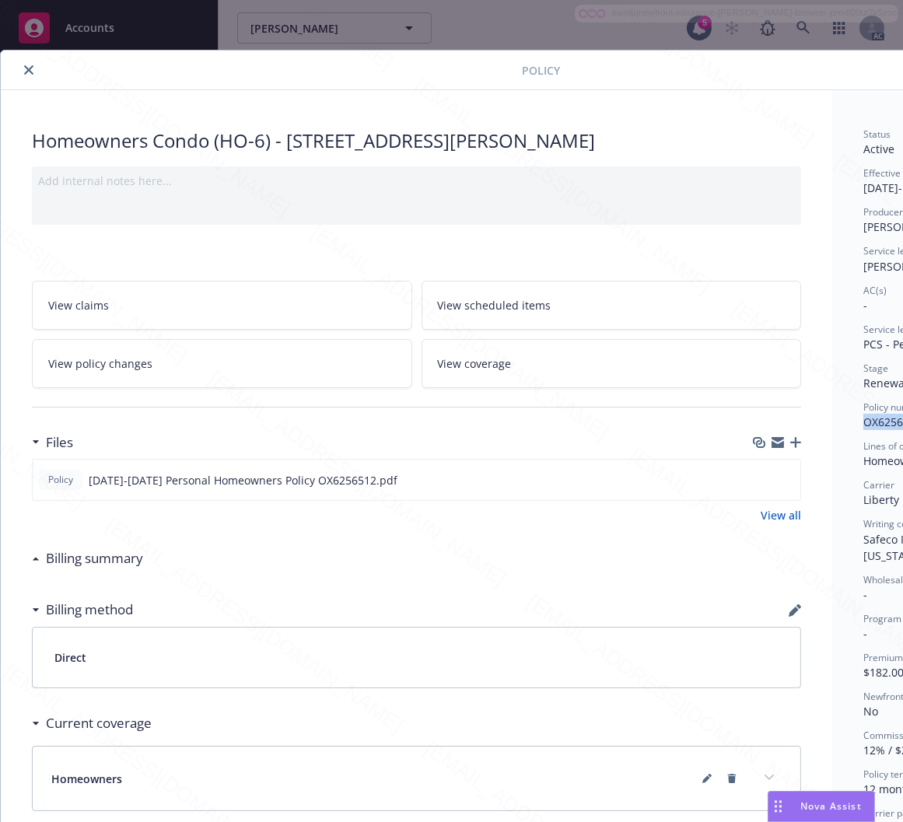
click at [26, 67] on icon "close" at bounding box center [28, 69] width 9 height 9
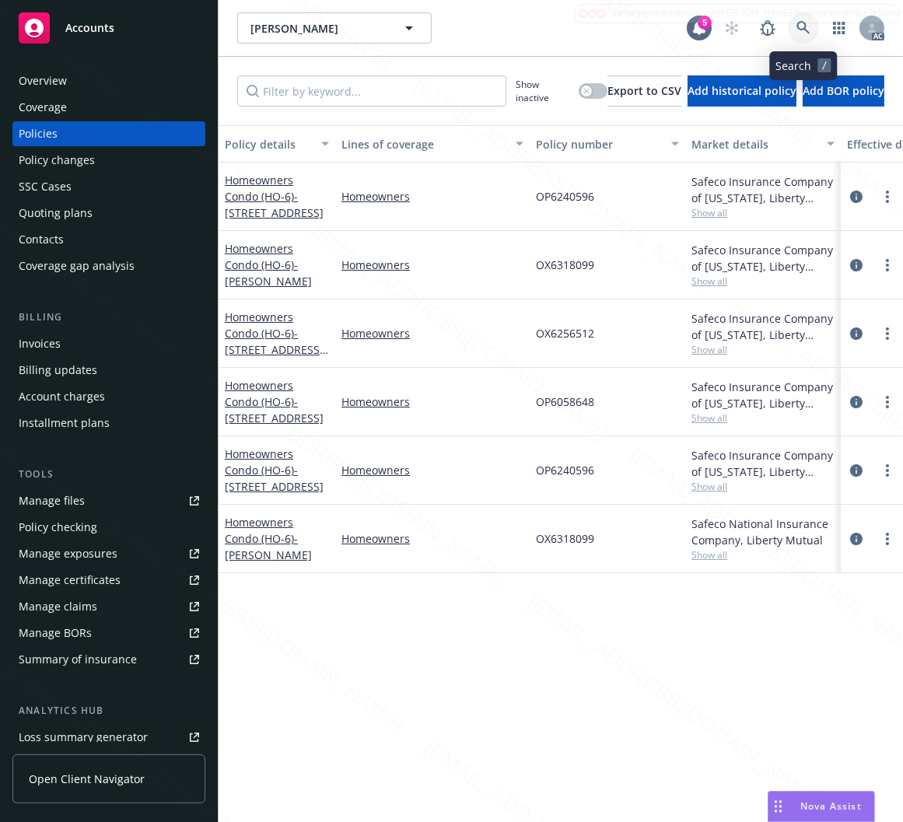
click at [810, 31] on icon at bounding box center [804, 28] width 14 height 14
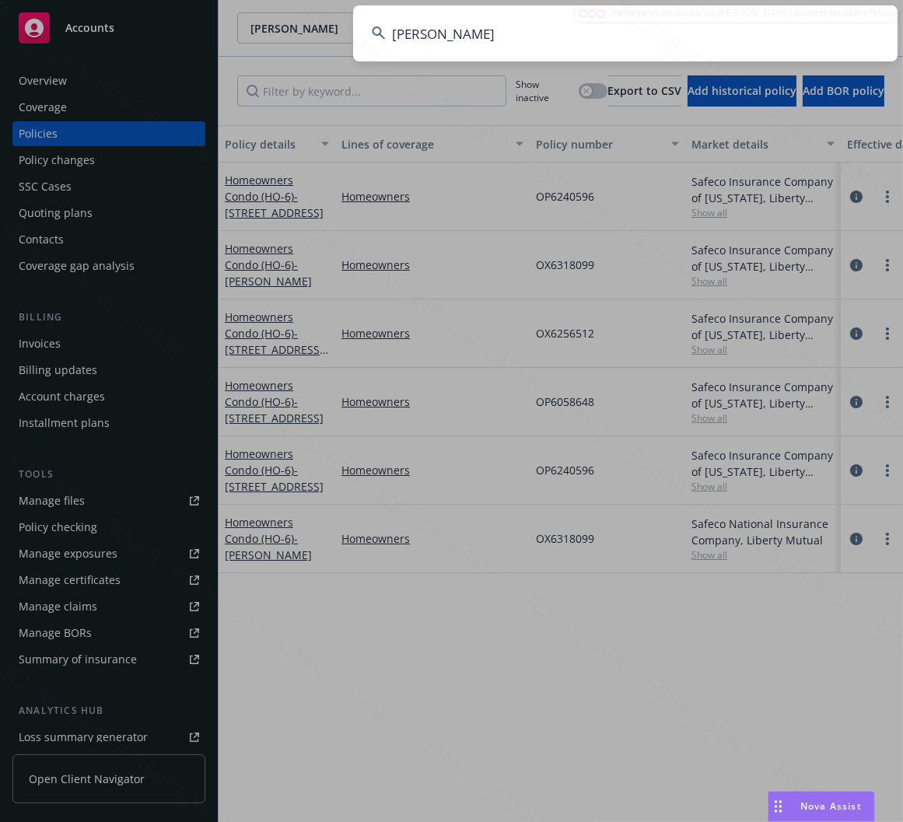
type input "Rebecca McCormac"
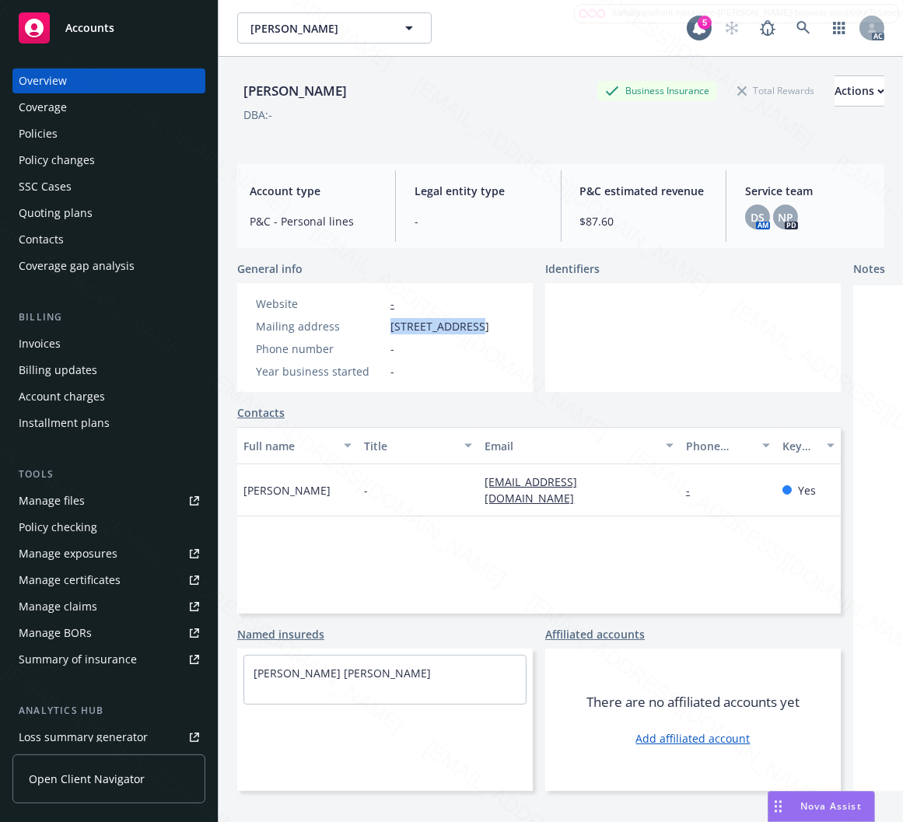
drag, startPoint x: 391, startPoint y: 328, endPoint x: 479, endPoint y: 323, distance: 88.9
click at [479, 323] on span "2493 Garden Hwy, Sacramento, CA, 95833" at bounding box center [440, 326] width 99 height 16
copy span "2493 Garden Hwy"
click at [47, 132] on div "Policies" at bounding box center [38, 133] width 39 height 25
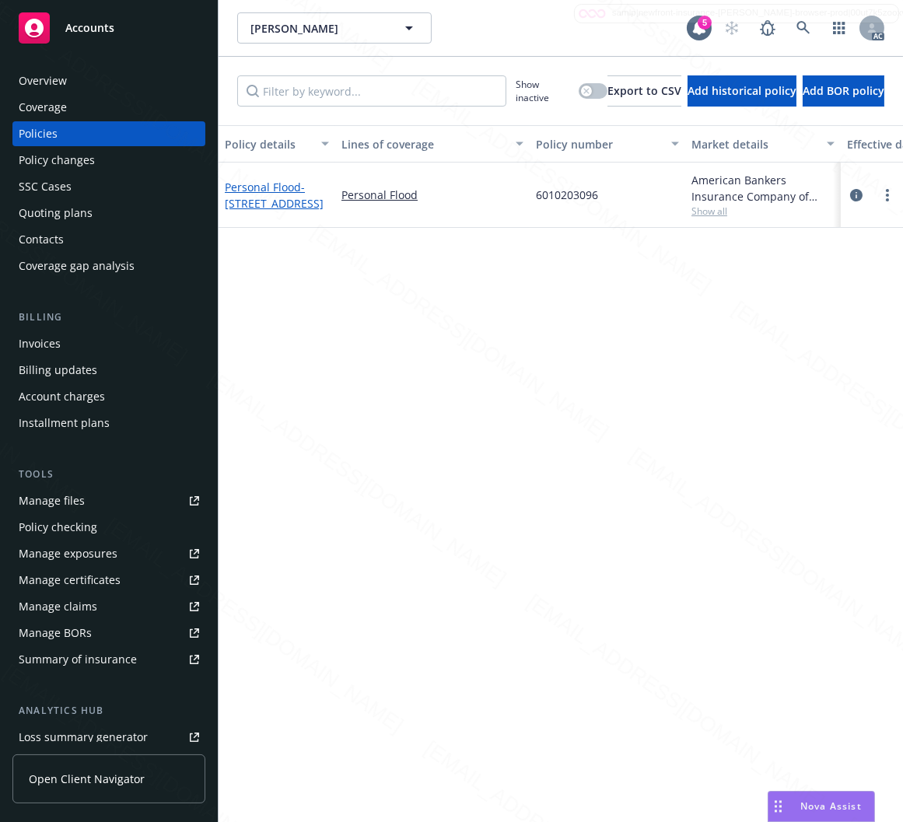
click at [267, 180] on link "Personal Flood - 2493 Garden Hwy Sacramento, CA 95833" at bounding box center [274, 195] width 99 height 31
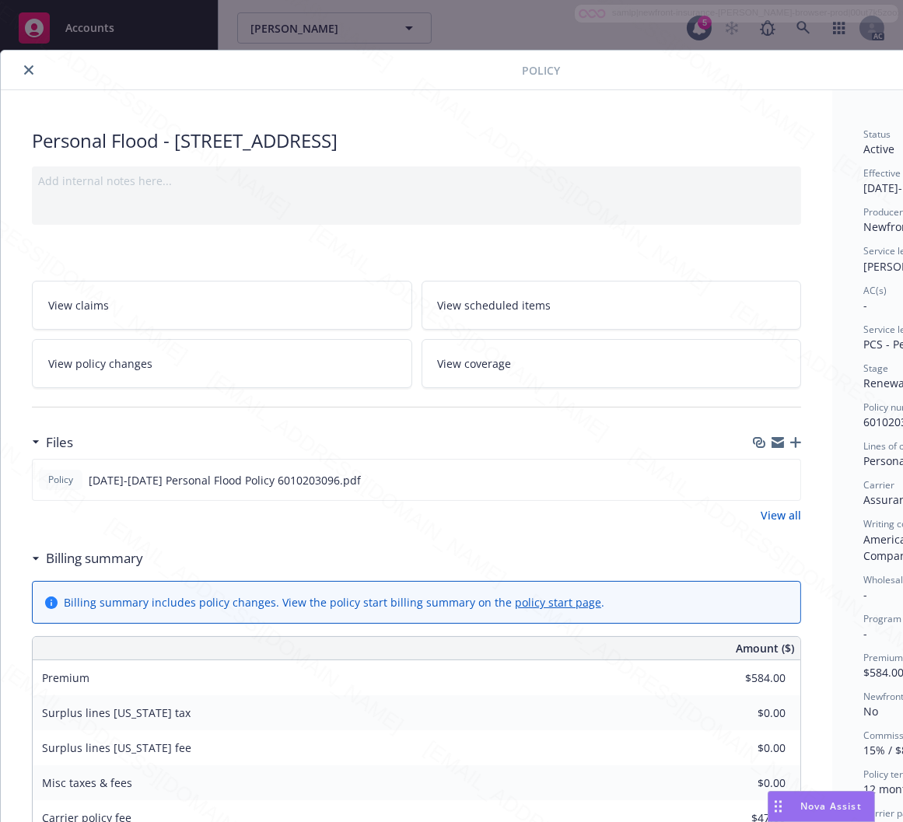
click at [58, 555] on h3 "Billing summary" at bounding box center [94, 559] width 97 height 20
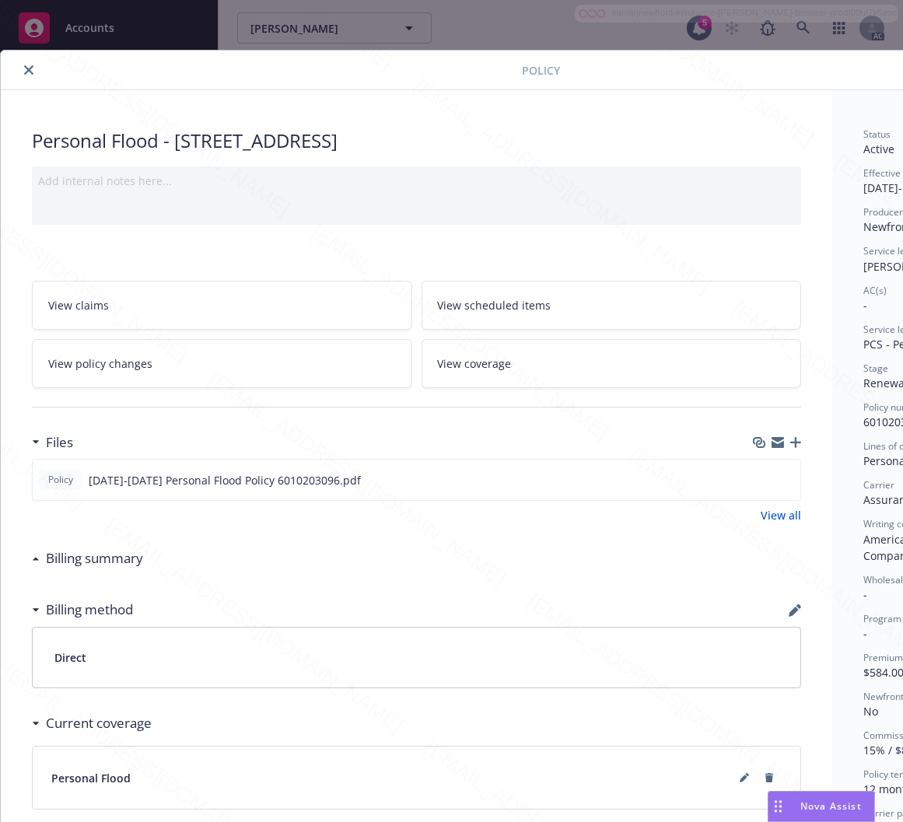
scroll to position [0, 180]
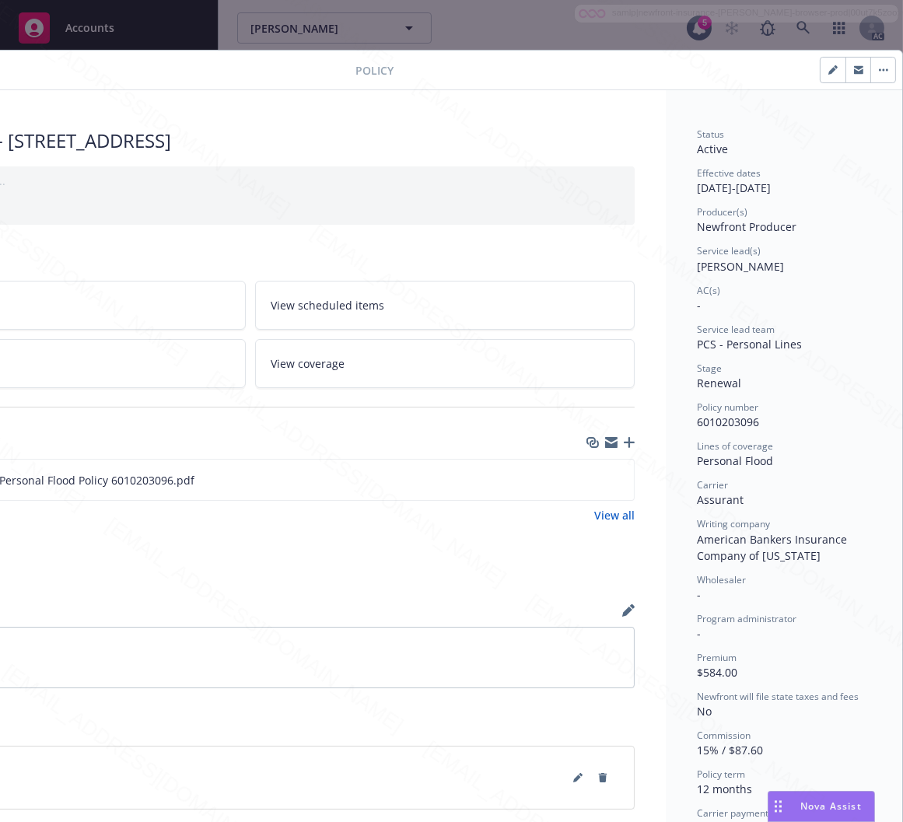
click at [721, 424] on span "6010203096" at bounding box center [728, 422] width 62 height 15
copy span "6010203096"
drag, startPoint x: 682, startPoint y: 463, endPoint x: 759, endPoint y: 461, distance: 77.8
click at [759, 461] on div "Status Active Effective dates 11/12/2024 - 11/12/2025 Producer(s) Newfront Prod…" at bounding box center [784, 561] width 237 height 942
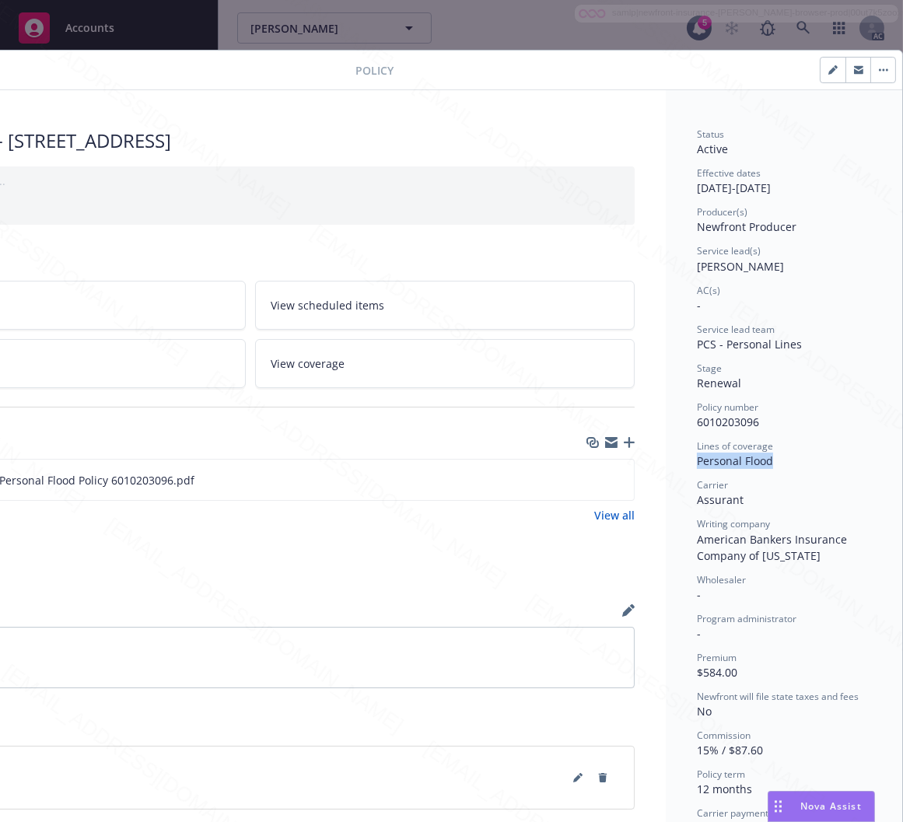
copy div "Personal Flood"
click at [589, 478] on icon "download file" at bounding box center [594, 477] width 10 height 9
click at [871, 67] on button "button" at bounding box center [883, 70] width 25 height 25
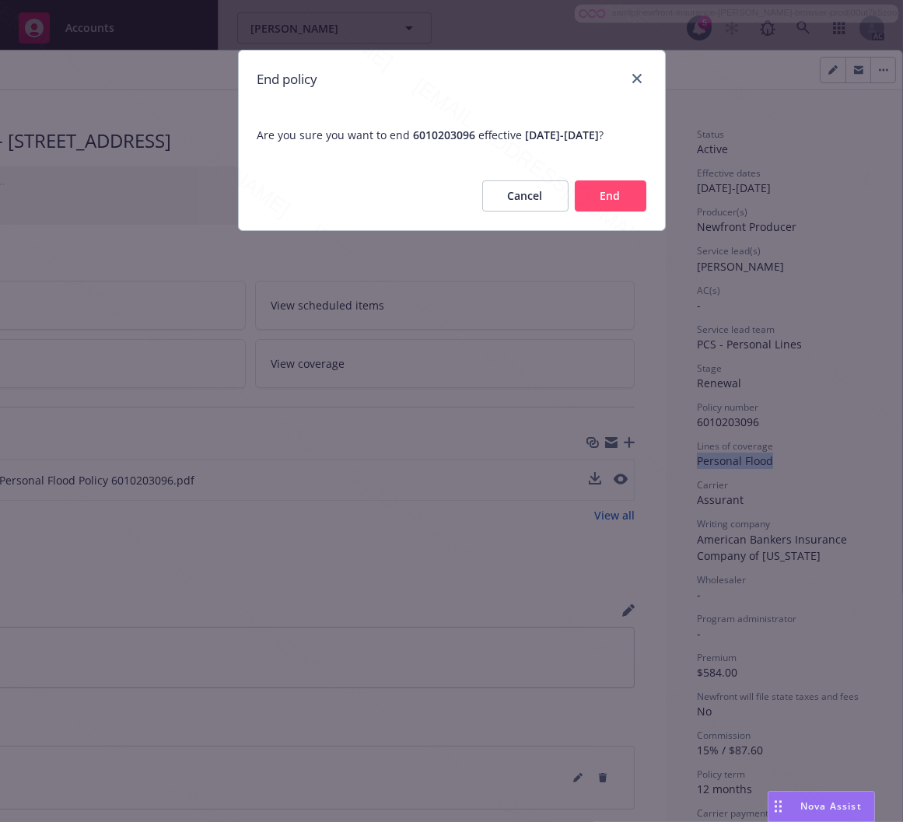
click at [611, 208] on button "End" at bounding box center [611, 196] width 72 height 31
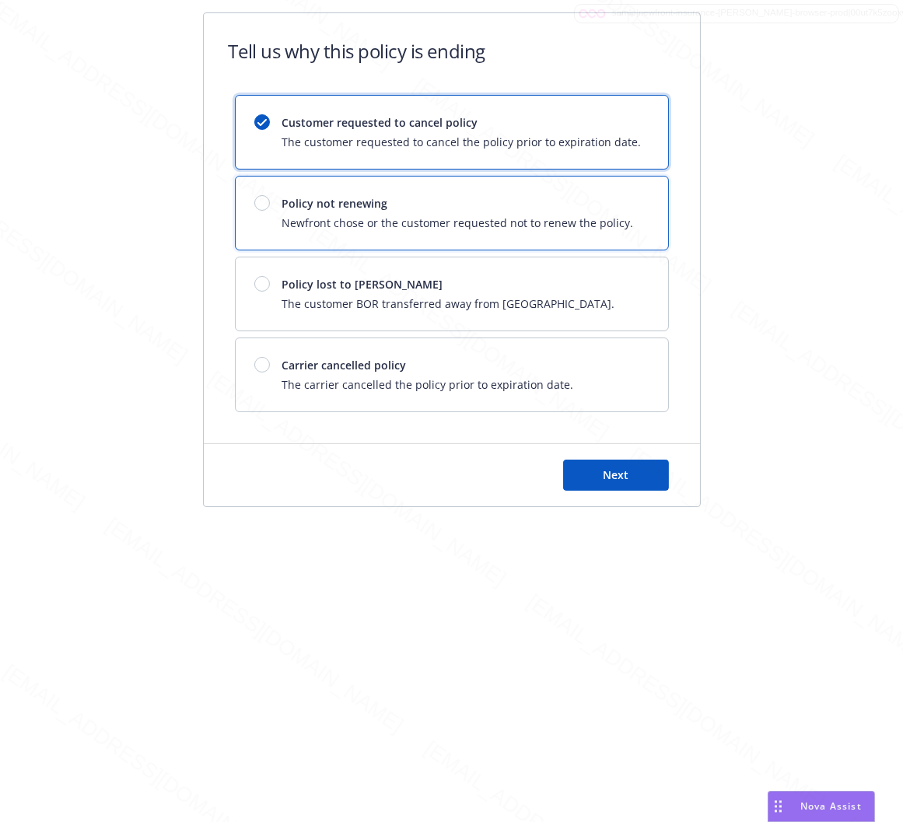
click at [611, 208] on span "Policy not renewing" at bounding box center [458, 203] width 352 height 16
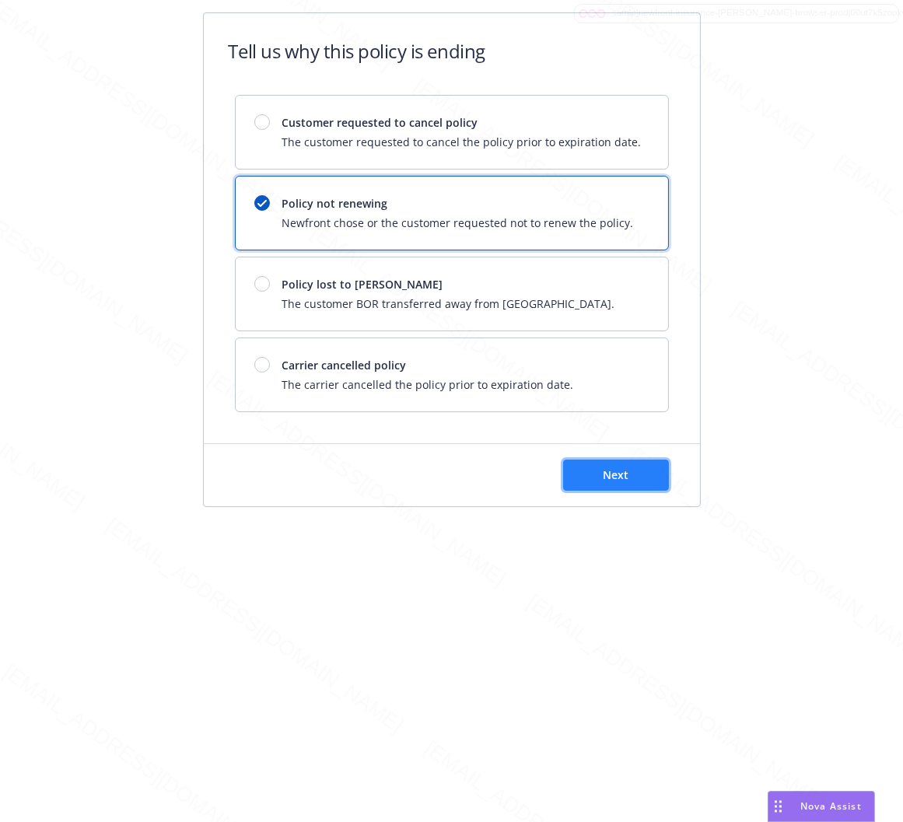
click at [600, 468] on button "Next" at bounding box center [616, 475] width 106 height 31
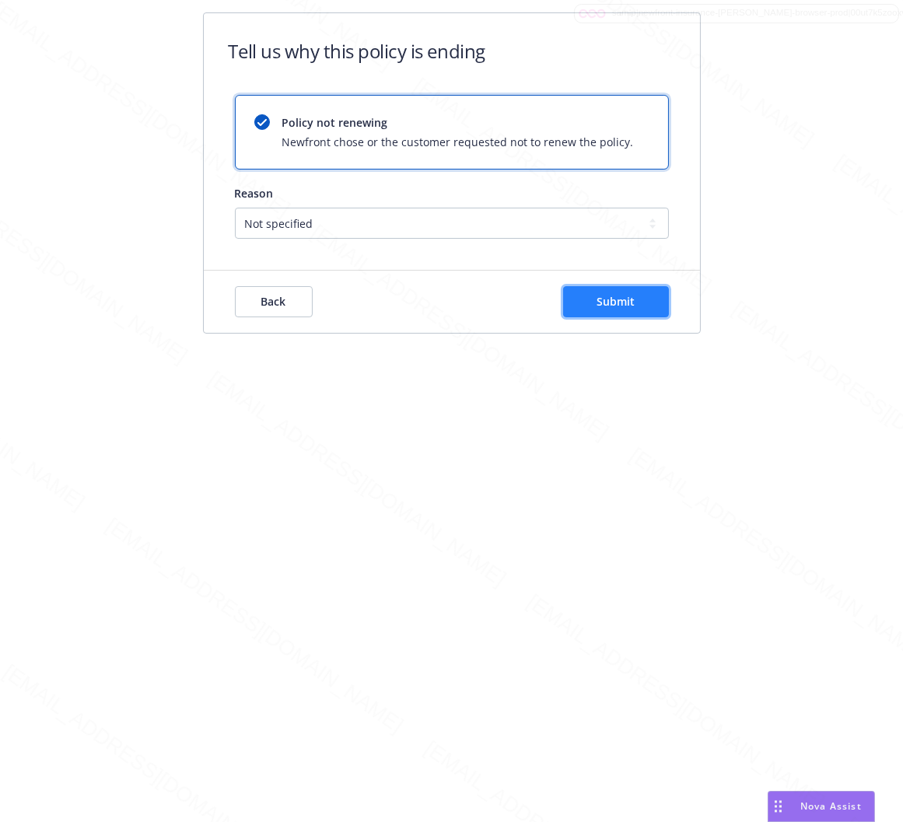
click at [602, 301] on span "Submit" at bounding box center [616, 301] width 38 height 15
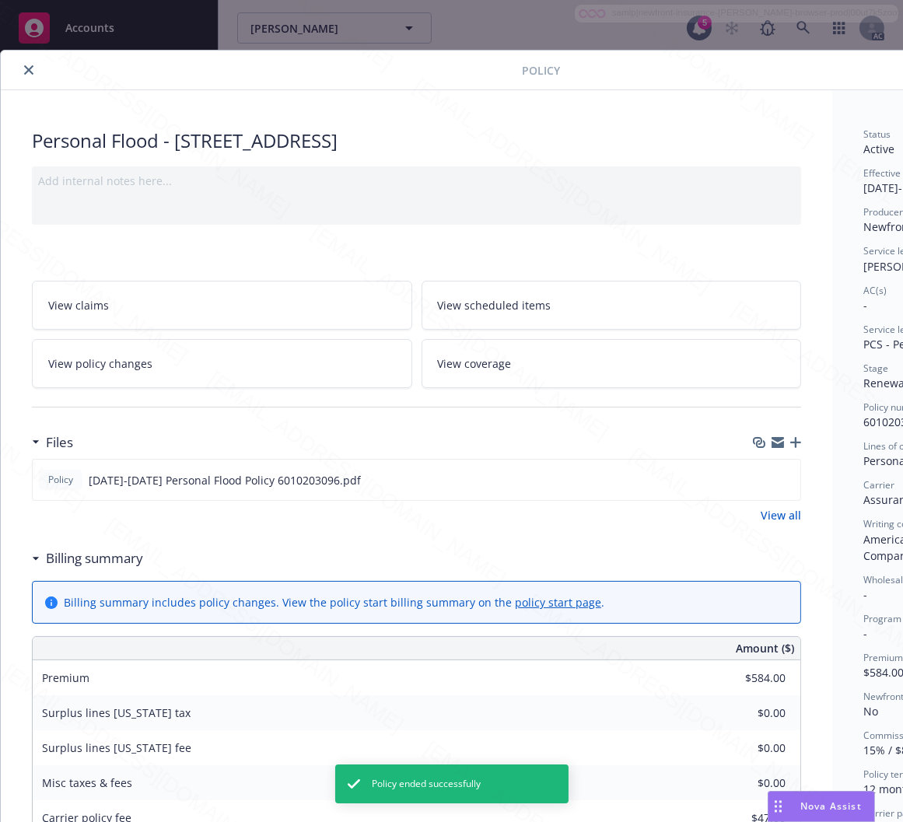
scroll to position [47, 0]
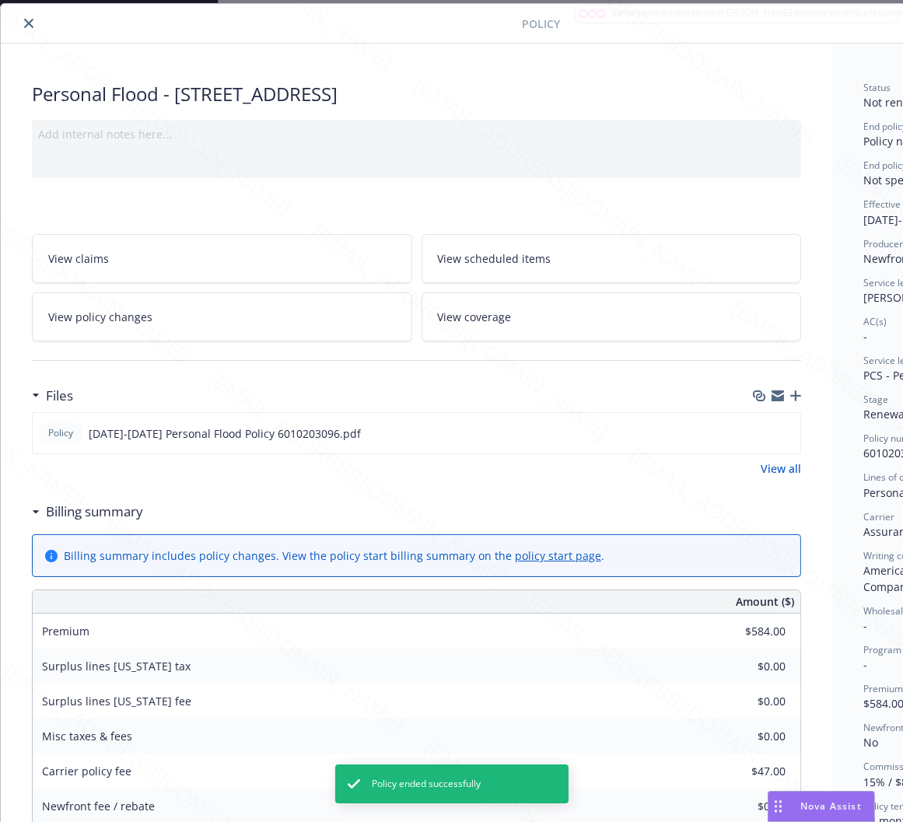
click at [30, 22] on icon "close" at bounding box center [28, 23] width 9 height 9
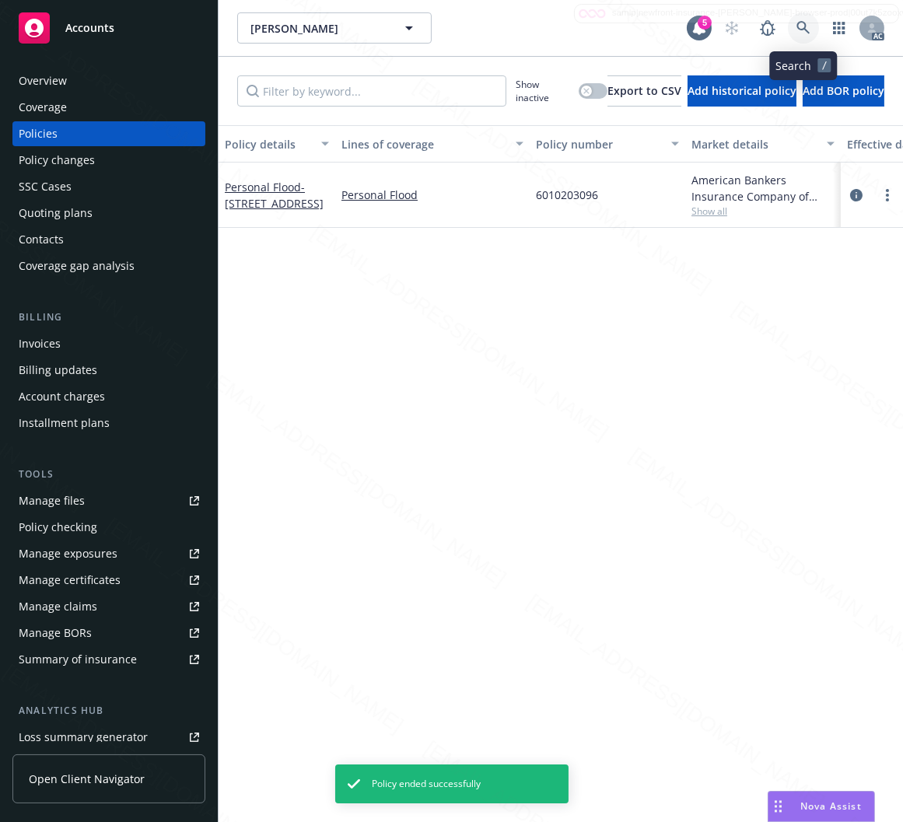
click at [805, 26] on icon at bounding box center [803, 27] width 13 height 13
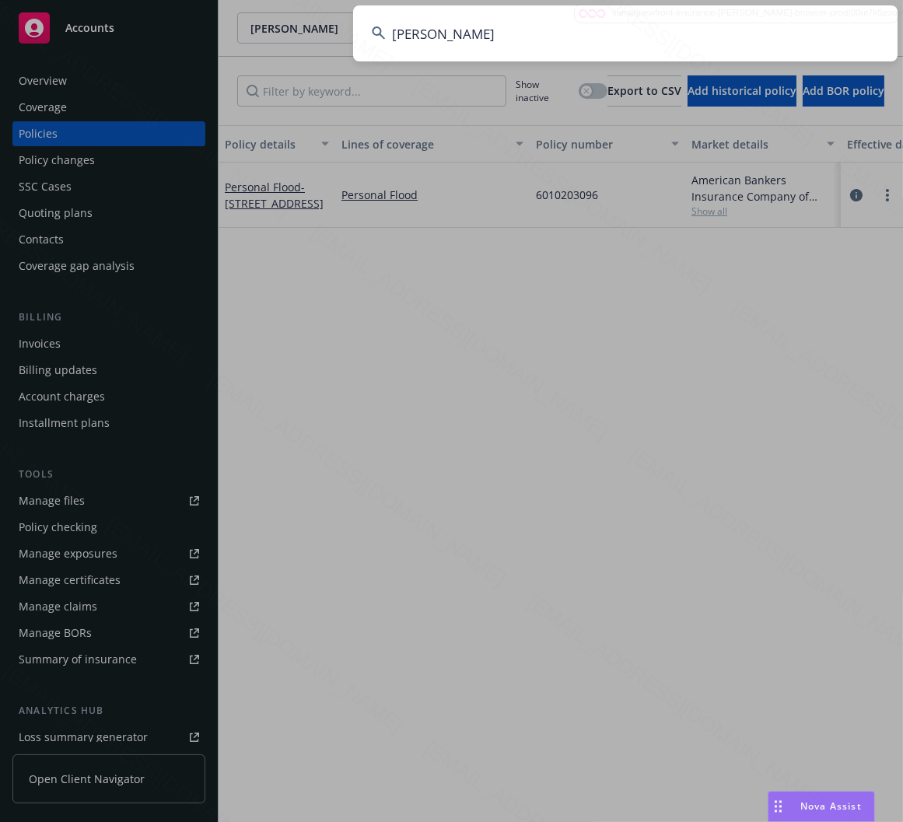
type input "Stephen Finley"
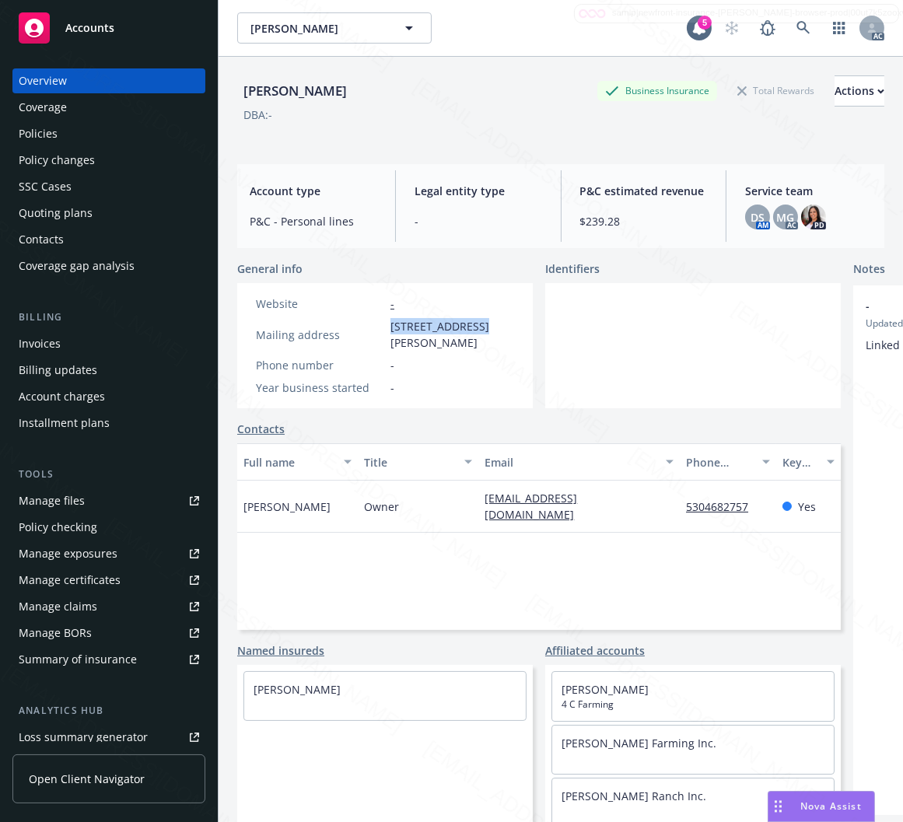
drag, startPoint x: 390, startPoint y: 325, endPoint x: 479, endPoint y: 321, distance: 89.6
click at [479, 321] on span "90781 Libby Lane, Coos Bay, OR, 97420" at bounding box center [453, 334] width 124 height 33
click at [33, 131] on div "Policies" at bounding box center [38, 133] width 39 height 25
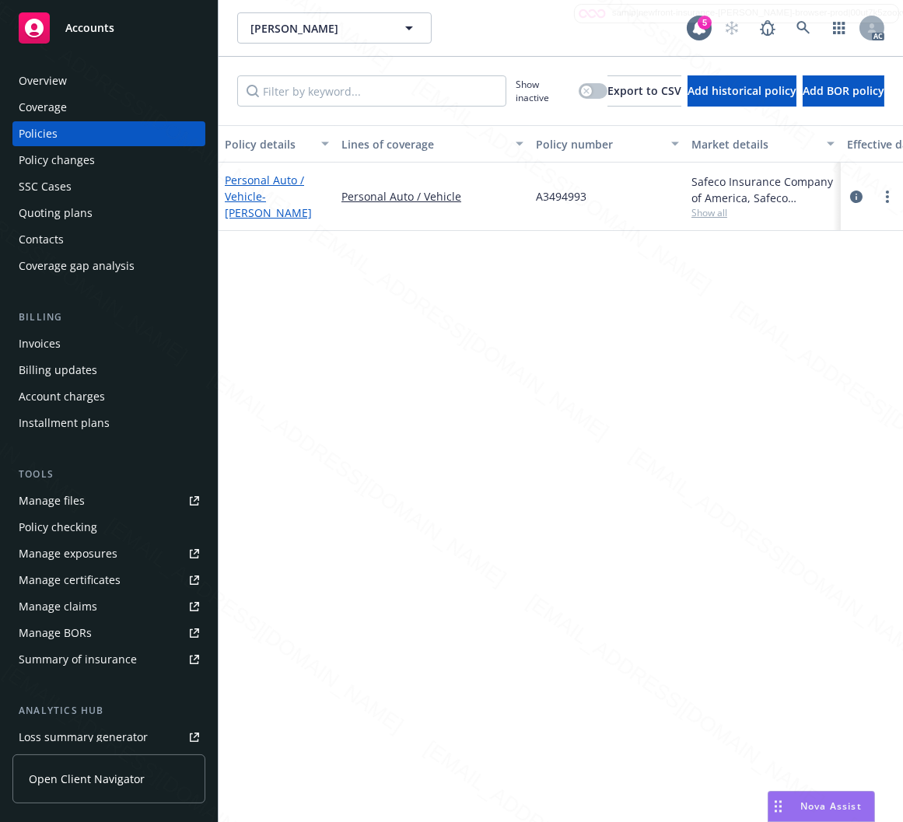
click at [278, 189] on span "- Stephen Finley" at bounding box center [268, 204] width 87 height 31
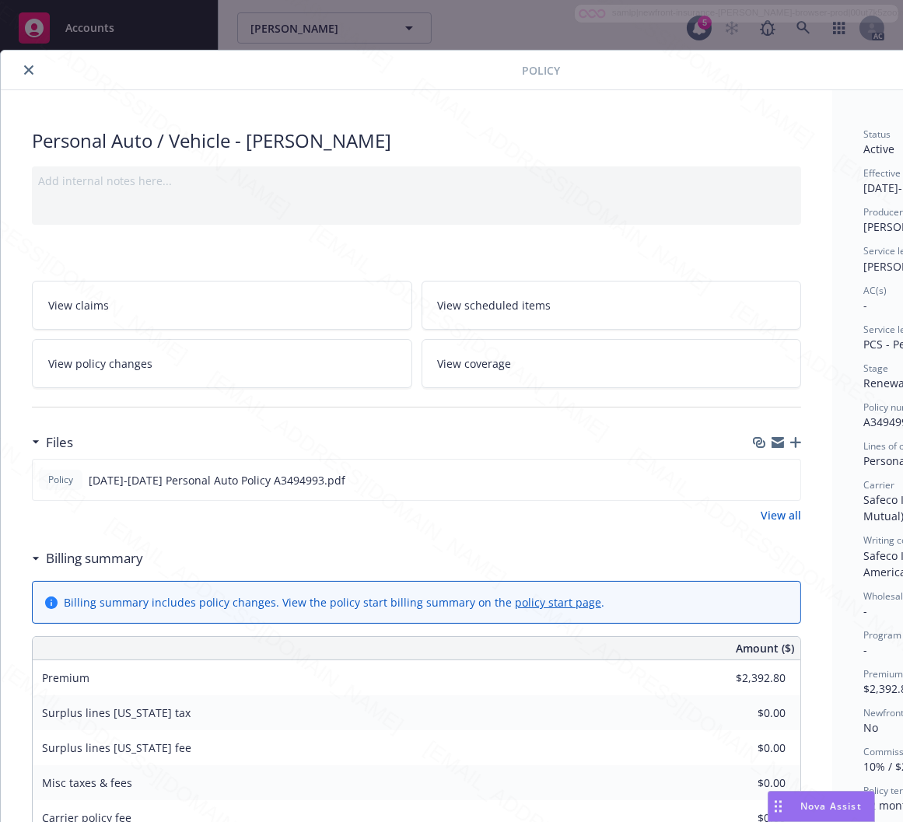
click at [114, 569] on h3 "Billing summary" at bounding box center [94, 559] width 97 height 20
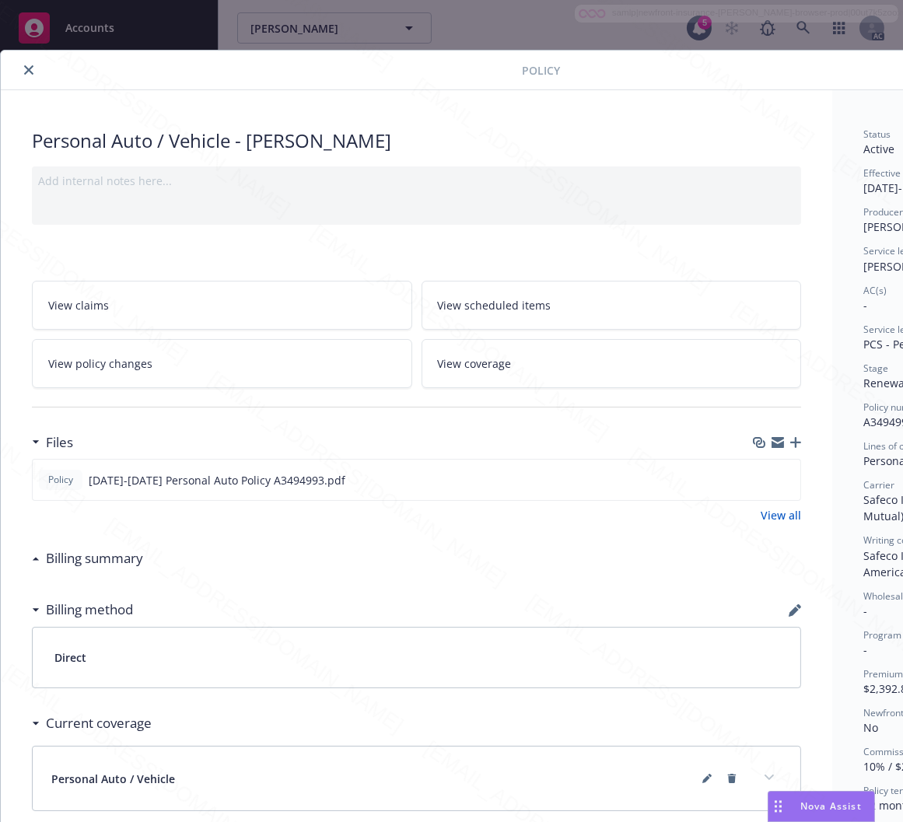
scroll to position [0, 180]
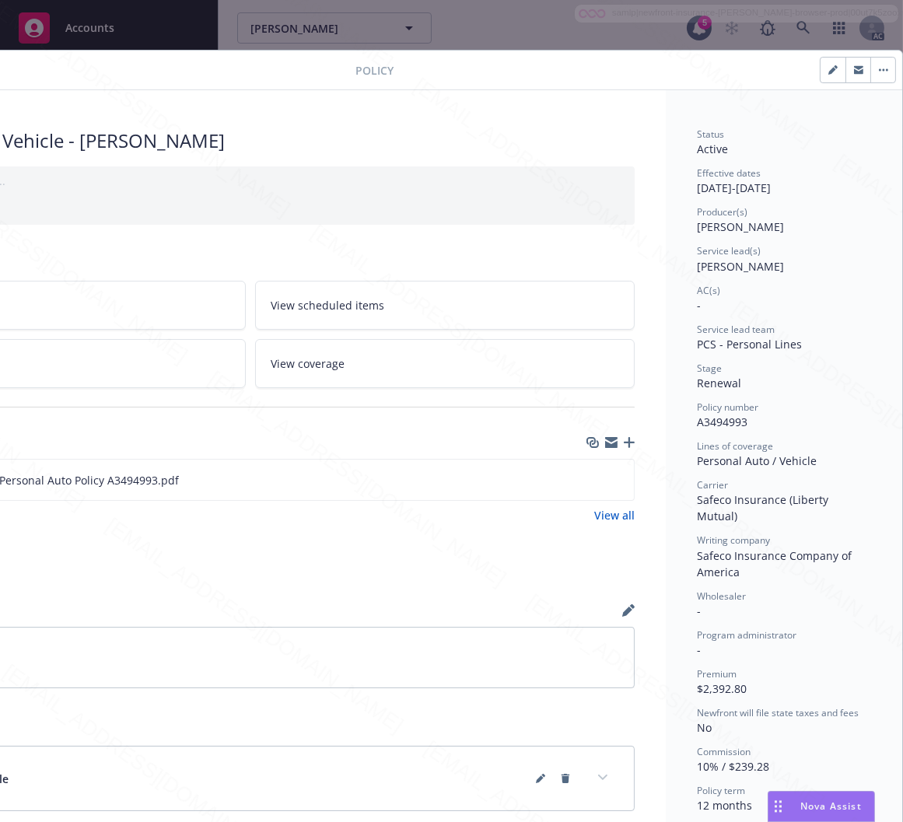
click at [718, 421] on span "A3494993" at bounding box center [722, 422] width 51 height 15
click at [589, 479] on icon "download file" at bounding box center [594, 477] width 10 height 9
click at [871, 72] on button "button" at bounding box center [883, 70] width 25 height 25
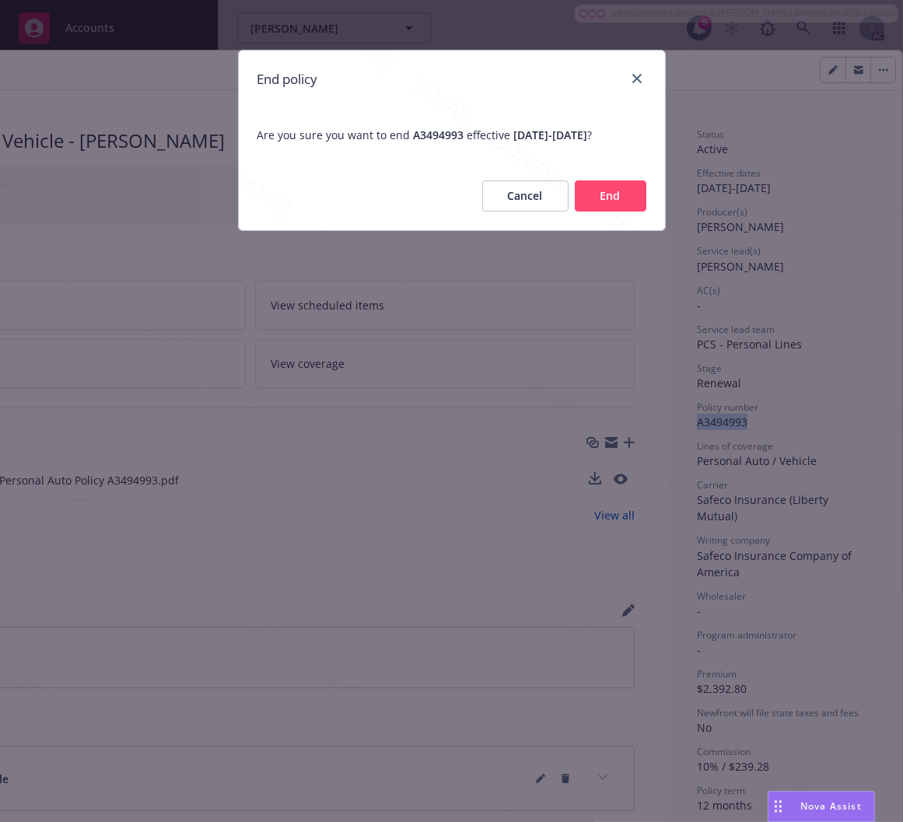
click at [643, 193] on button "End" at bounding box center [611, 196] width 72 height 31
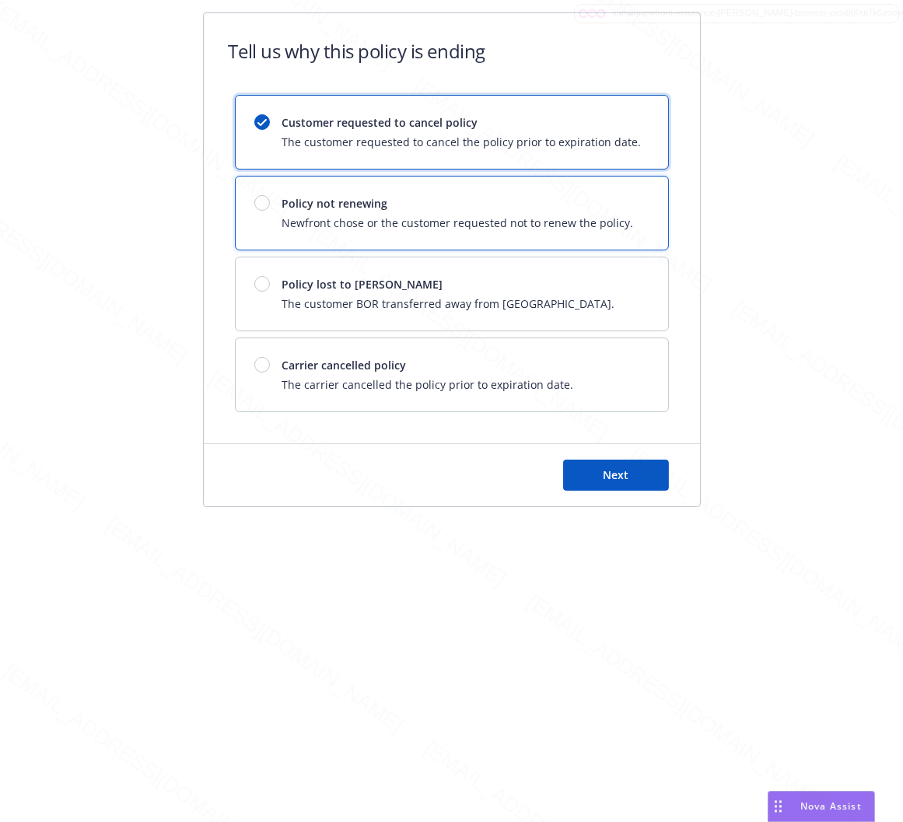
click at [632, 193] on div "Policy not renewing Newfront chose or the customer requested not to renew the p…" at bounding box center [452, 213] width 433 height 73
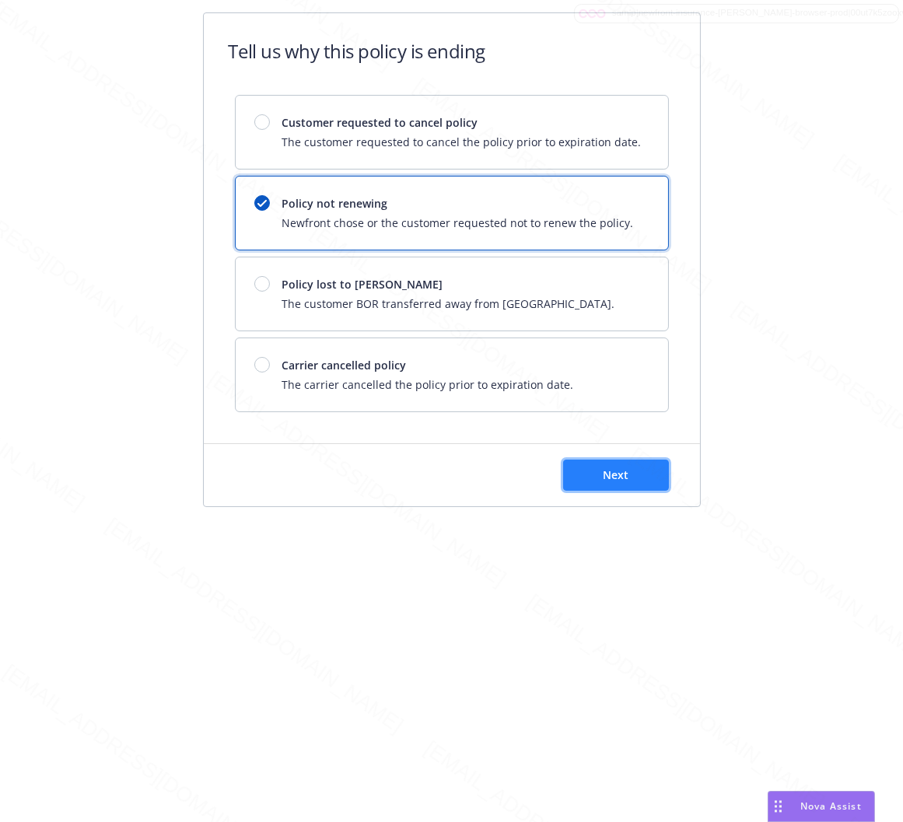
click at [627, 472] on span "Next" at bounding box center [616, 475] width 26 height 15
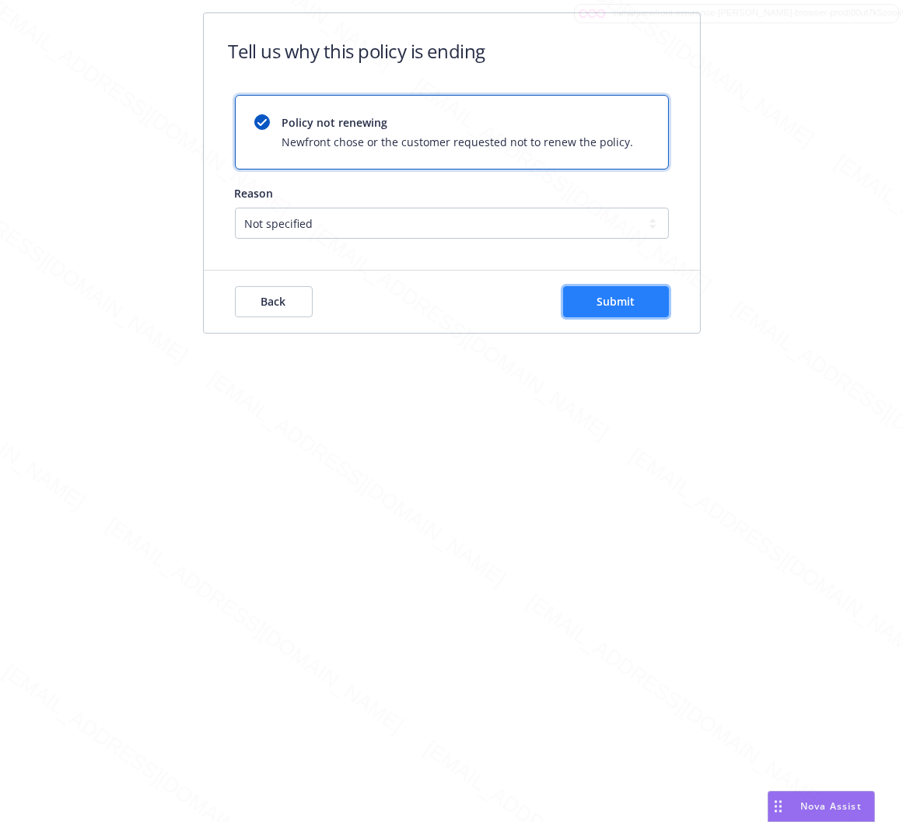
click at [605, 300] on span "Submit" at bounding box center [616, 301] width 38 height 15
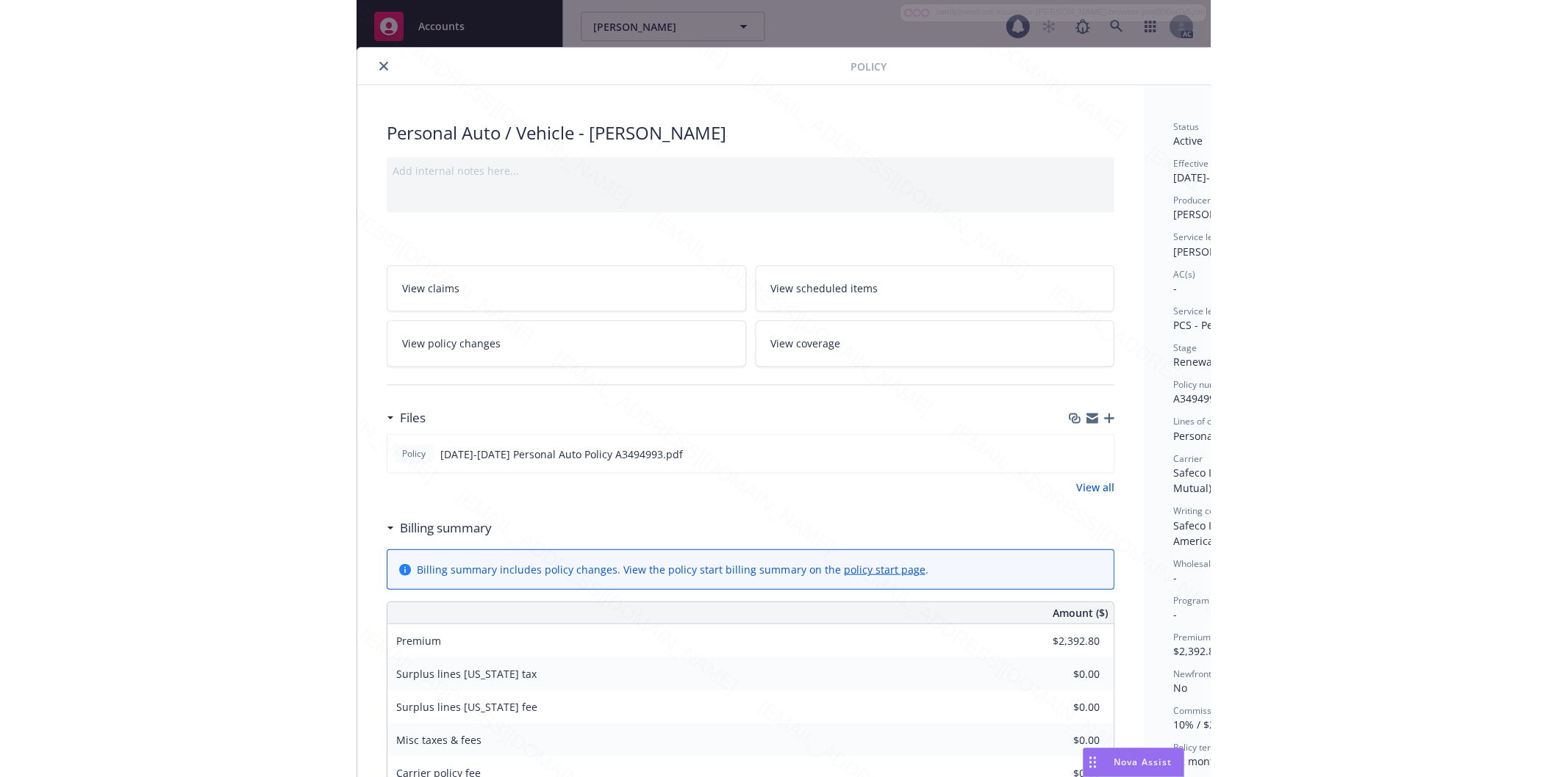
scroll to position [44, 0]
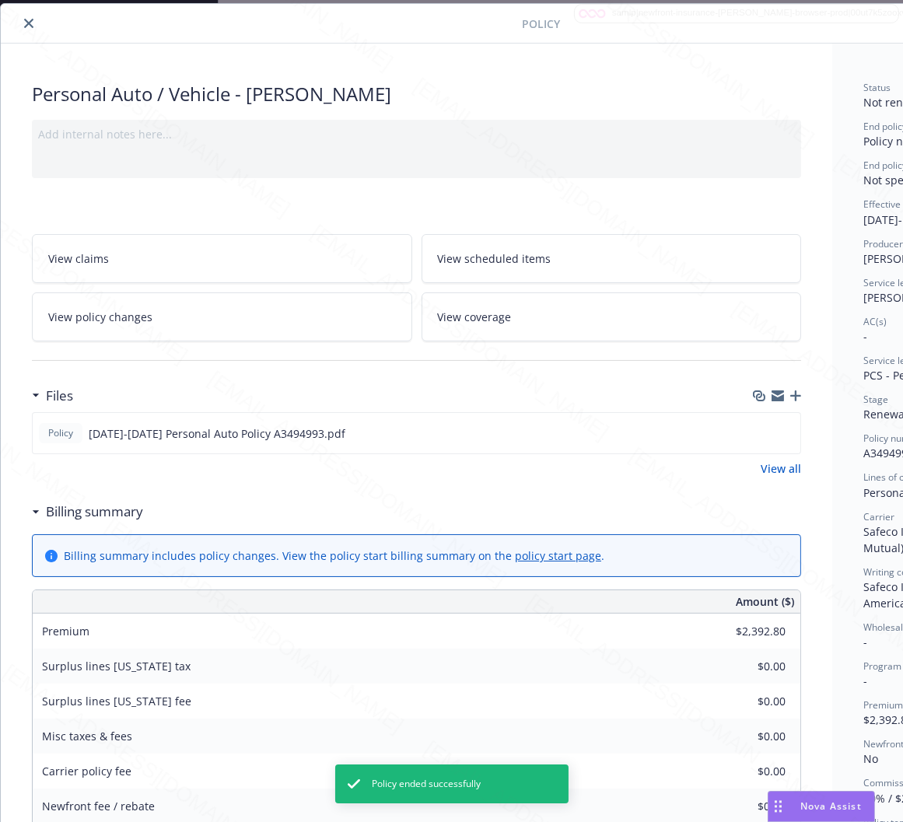
click at [29, 23] on icon "close" at bounding box center [28, 23] width 9 height 9
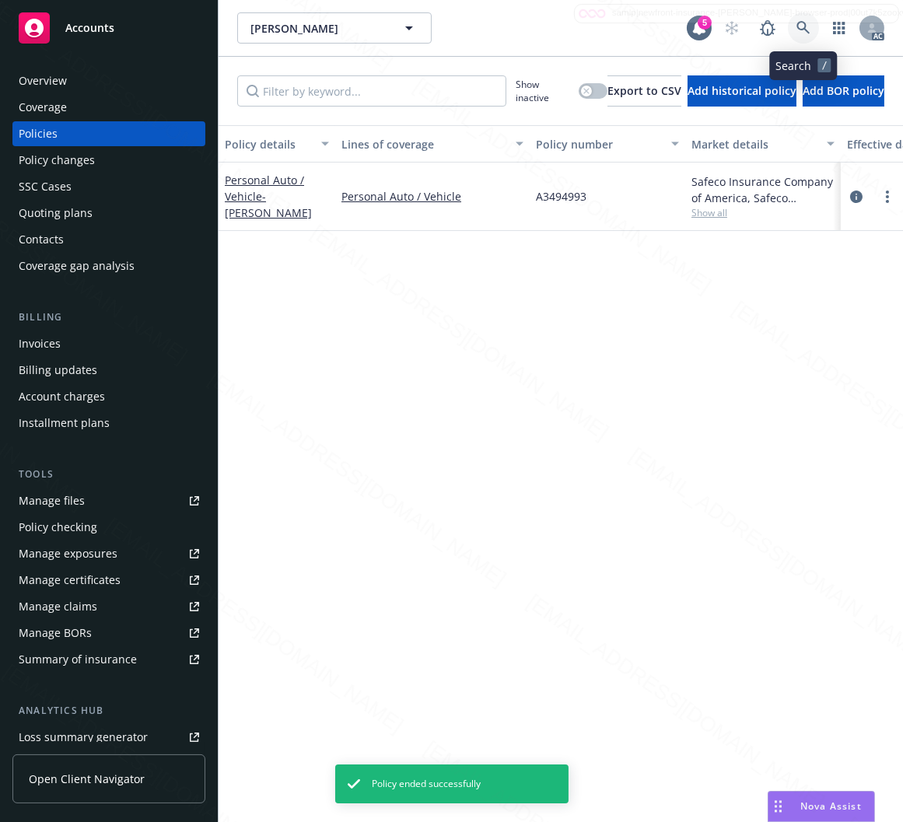
click at [803, 25] on icon at bounding box center [804, 28] width 14 height 14
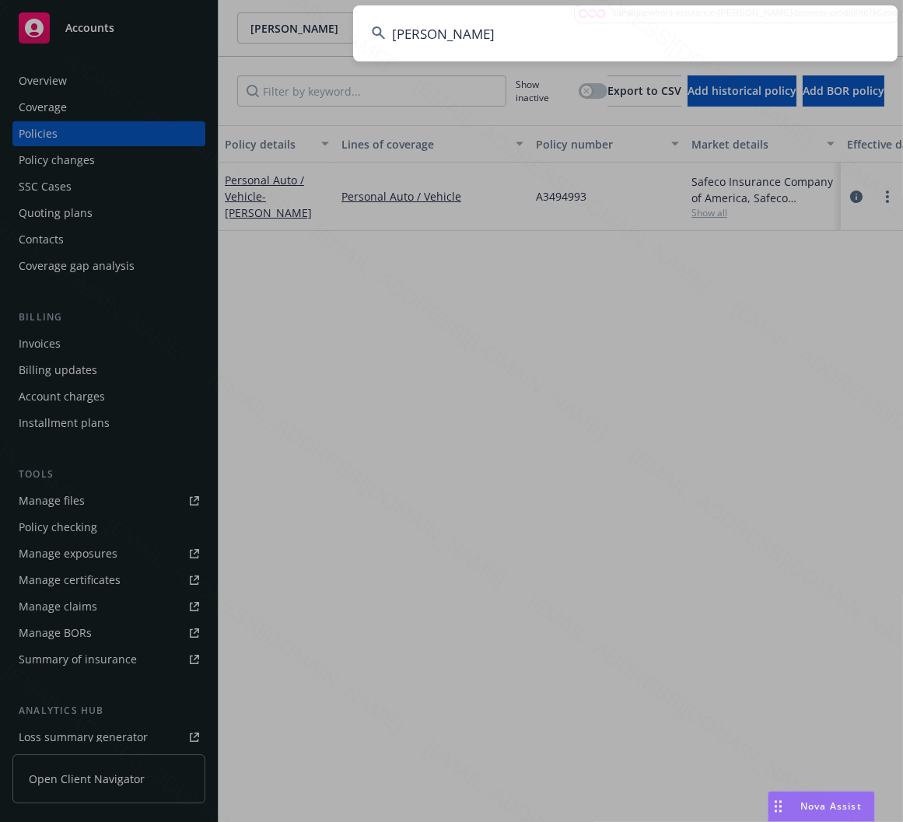
type input "[PERSON_NAME]"
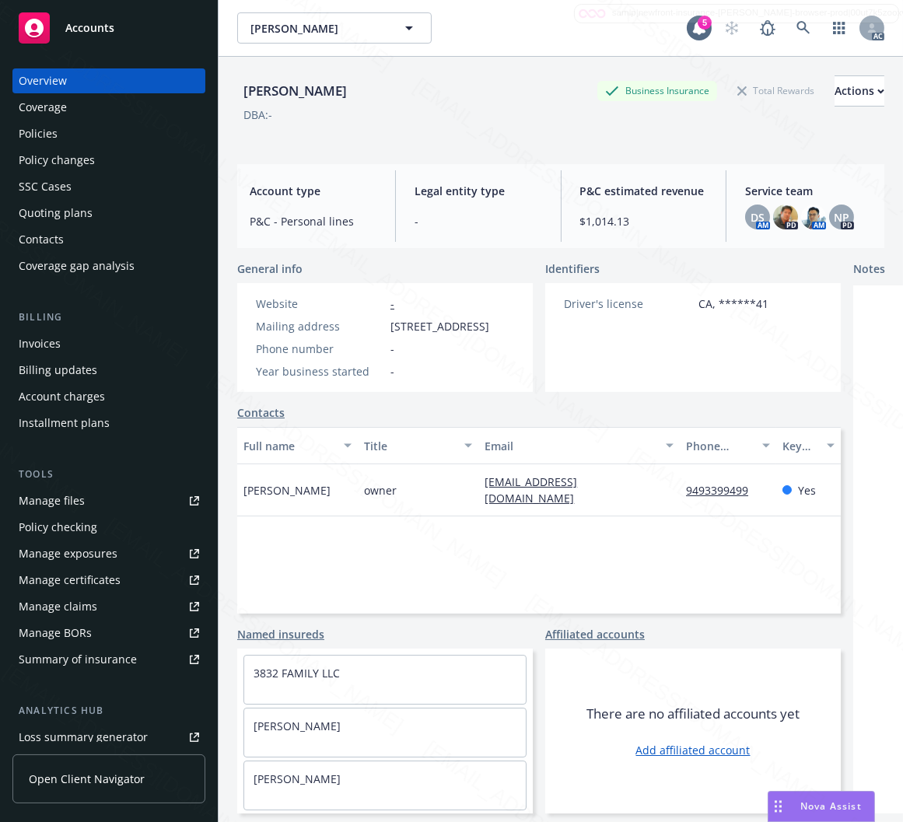
click at [63, 131] on div "Policies" at bounding box center [109, 133] width 181 height 25
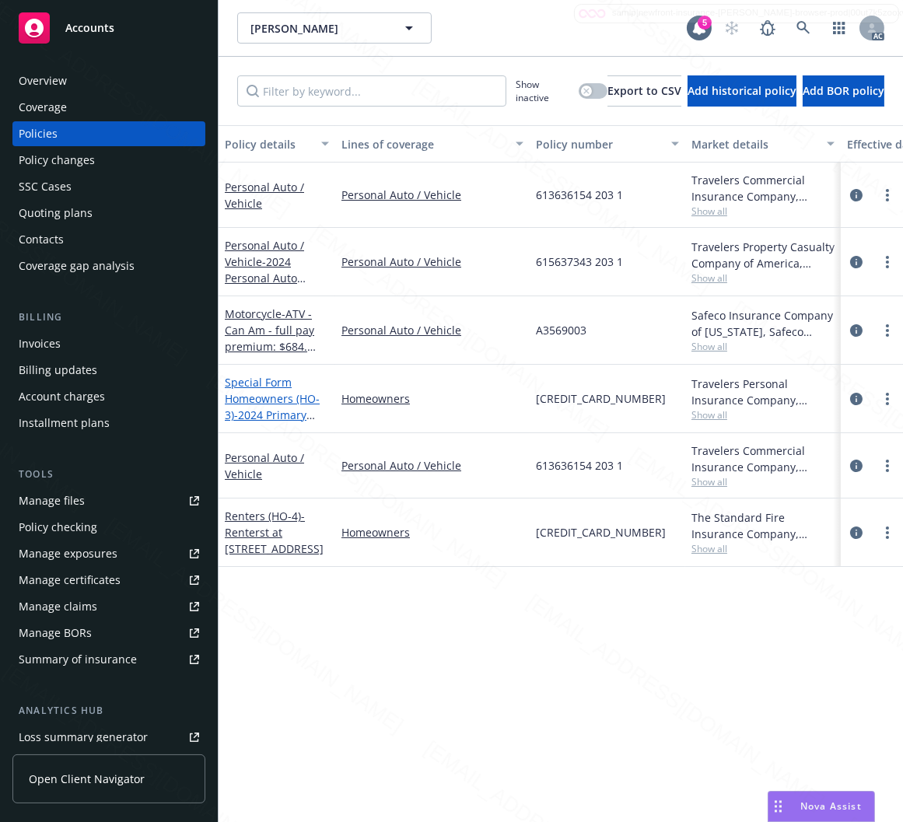
click at [278, 405] on link "Special Form Homeowners (HO-3) - 2024 Primary Home - 2452 SOUCHAK DR LAKE HAVAS…" at bounding box center [274, 423] width 99 height 96
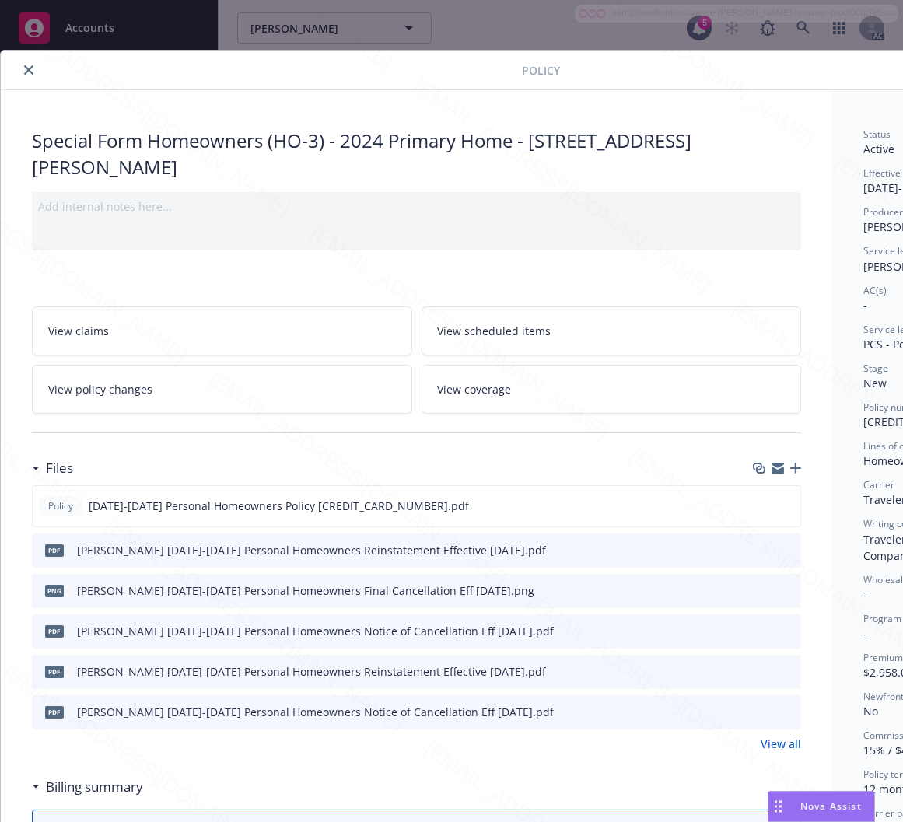
click at [278, 374] on link "View policy changes" at bounding box center [222, 389] width 381 height 49
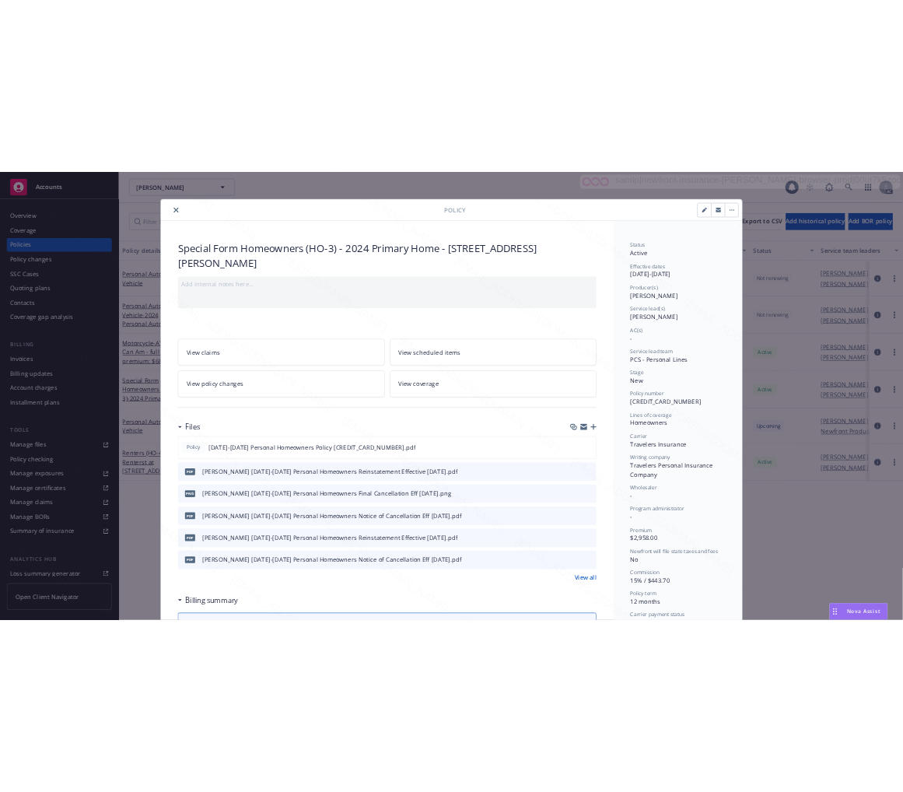
scroll to position [47, 0]
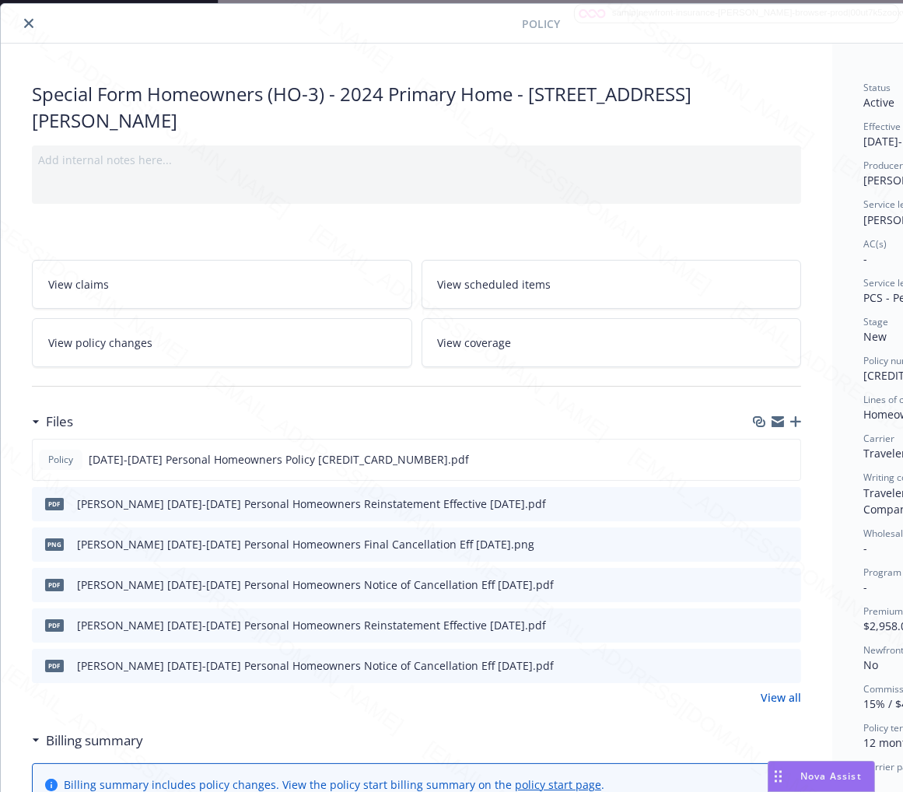
click at [122, 742] on h3 "Billing summary" at bounding box center [94, 741] width 97 height 20
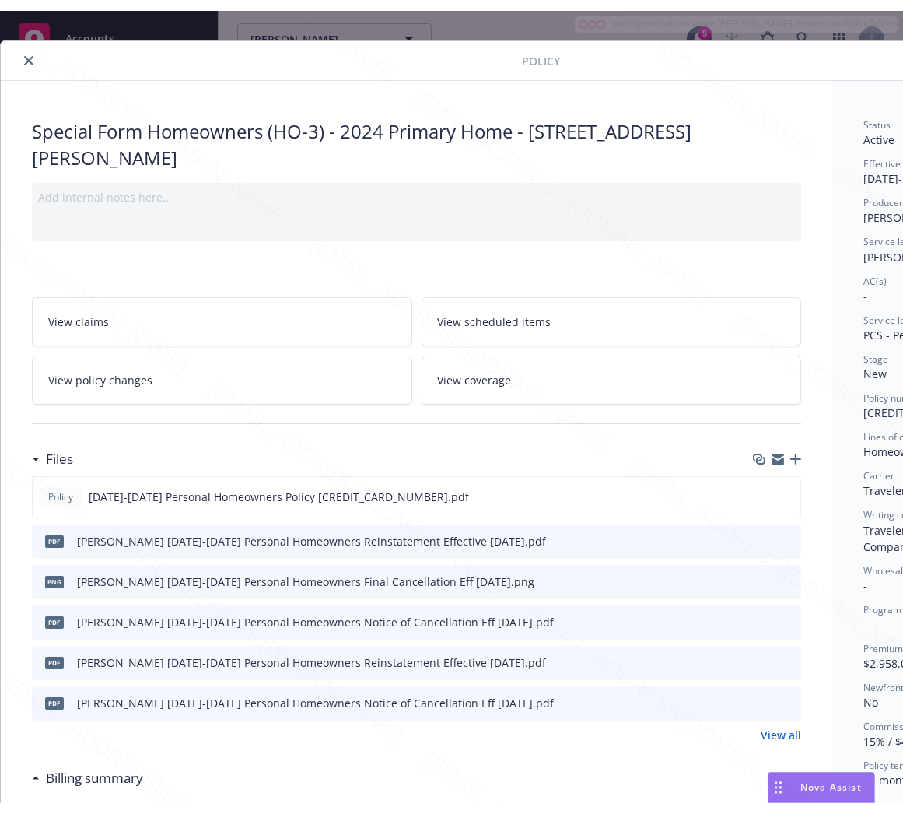
scroll to position [20, 180]
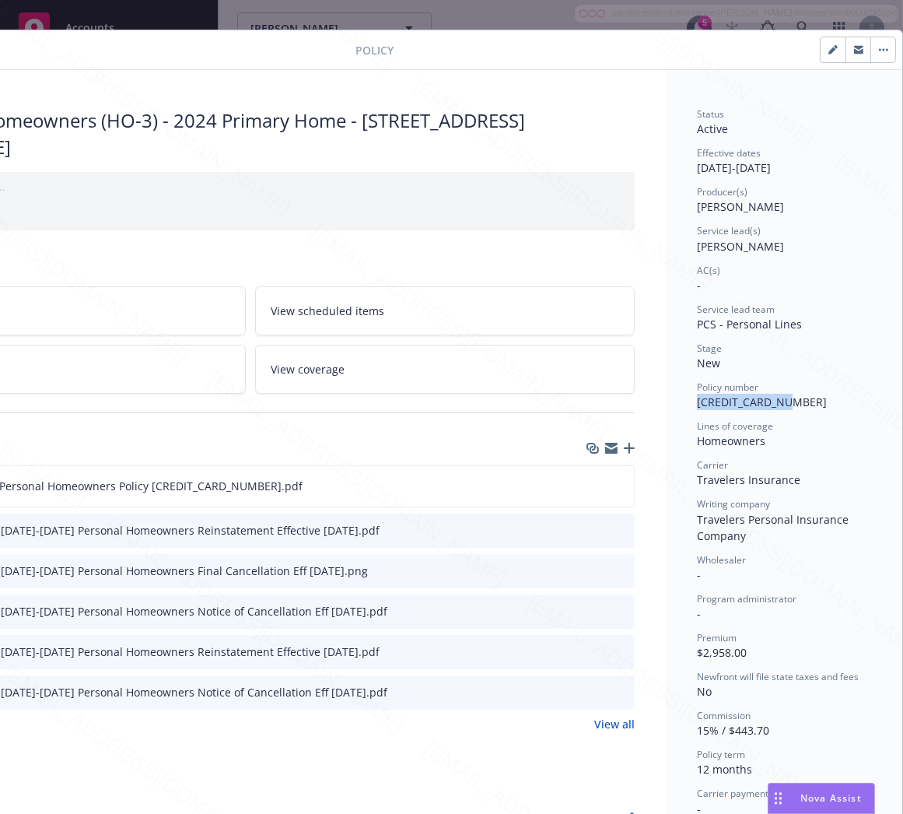
drag, startPoint x: 683, startPoint y: 403, endPoint x: 769, endPoint y: 403, distance: 85.6
click at [769, 403] on span "616651094 633 1" at bounding box center [762, 402] width 130 height 15
click at [587, 482] on icon "download file" at bounding box center [593, 485] width 12 height 12
click at [871, 45] on button "button" at bounding box center [883, 49] width 25 height 25
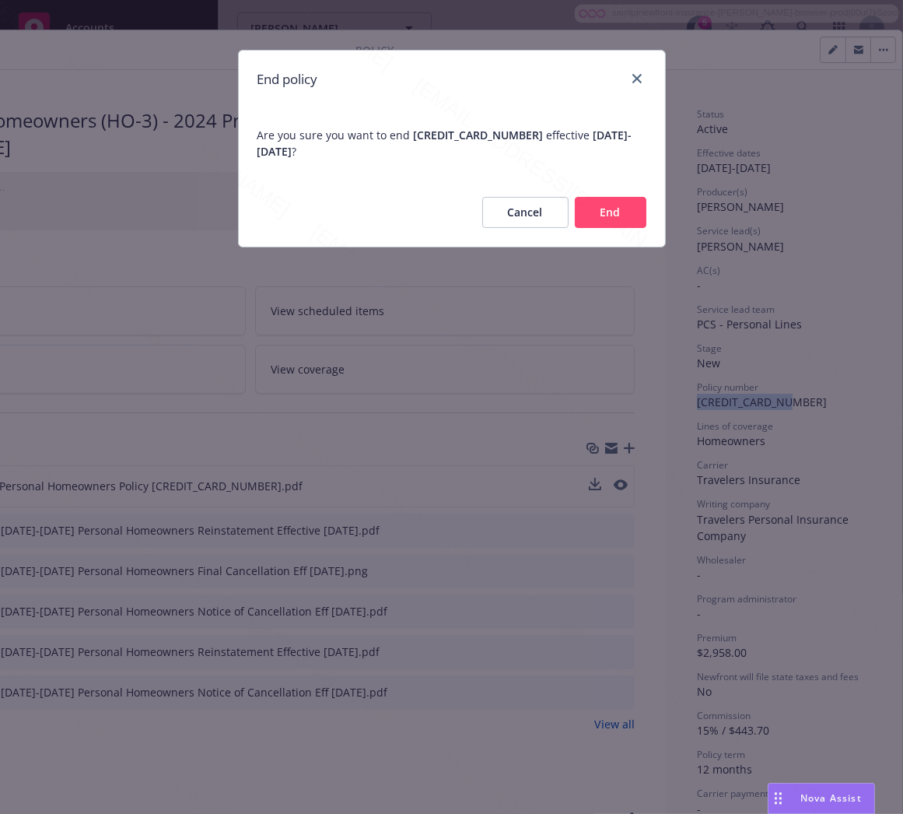
click at [616, 212] on button "End" at bounding box center [611, 212] width 72 height 31
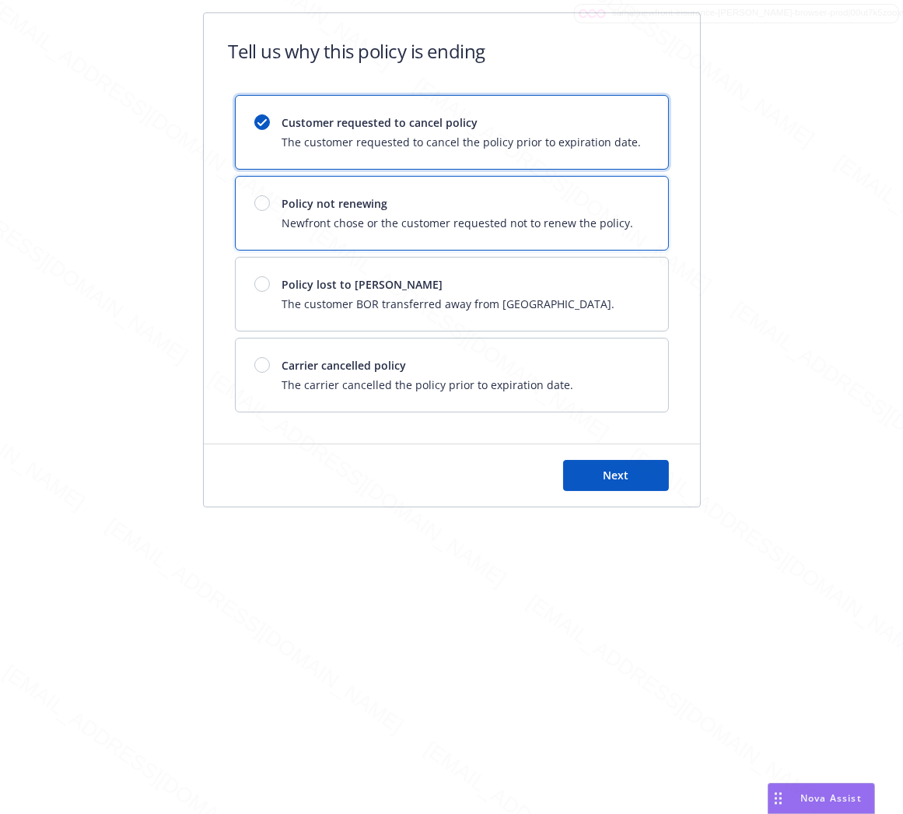
click at [616, 212] on span "Policy not renewing" at bounding box center [458, 203] width 352 height 16
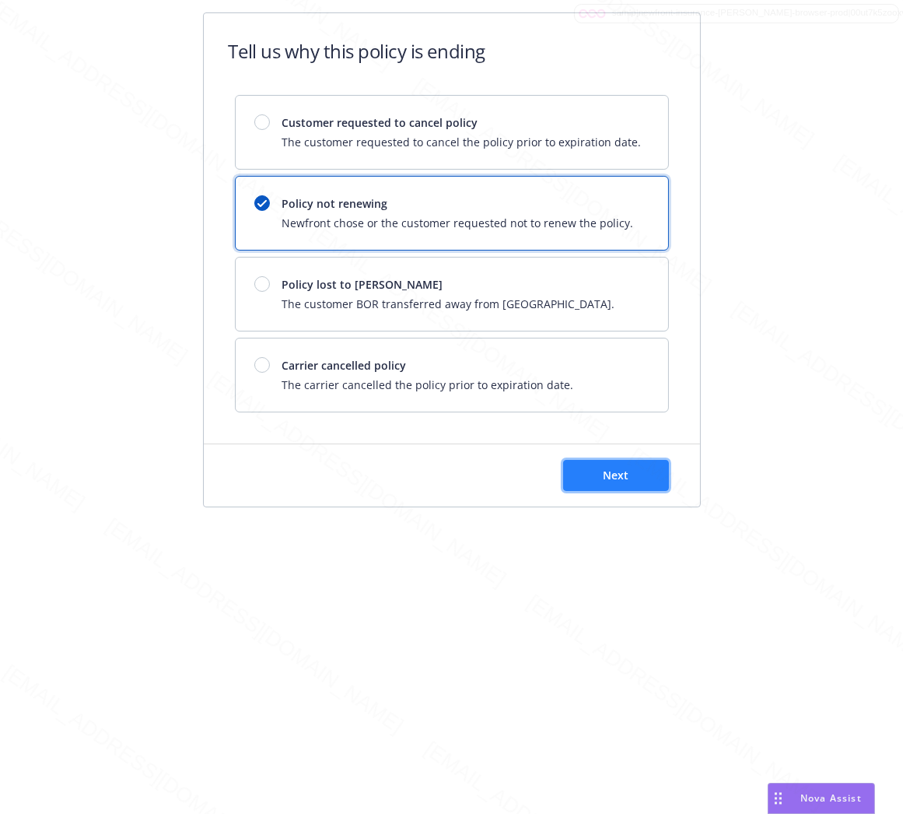
click at [635, 475] on button "Next" at bounding box center [616, 475] width 106 height 31
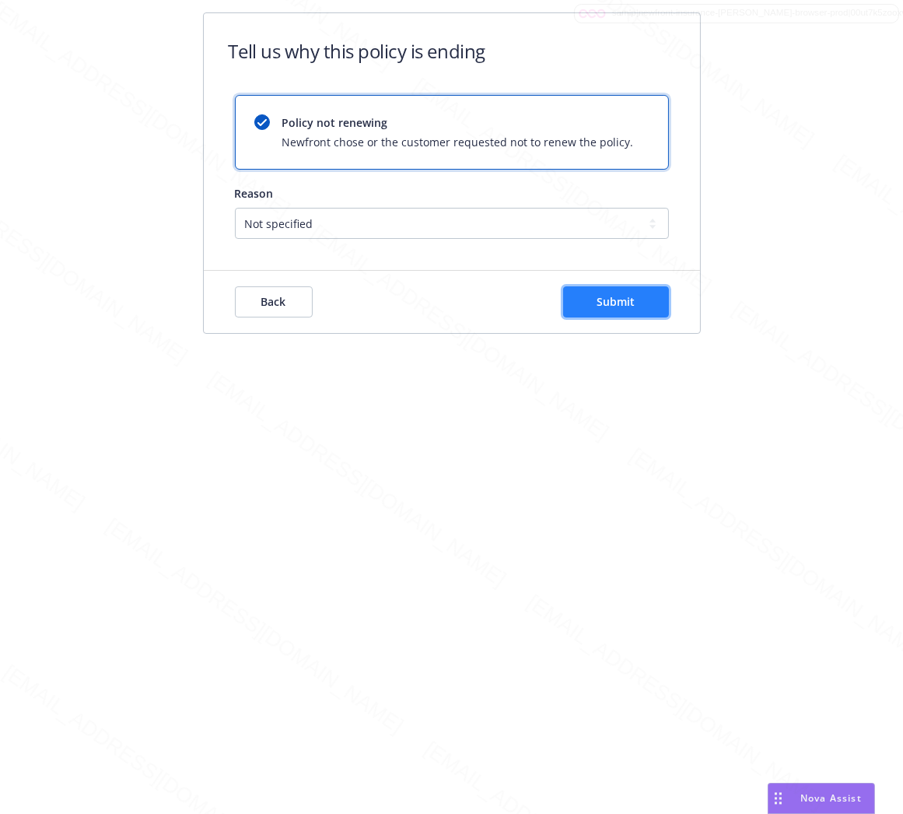
click at [613, 299] on span "Submit" at bounding box center [616, 301] width 38 height 15
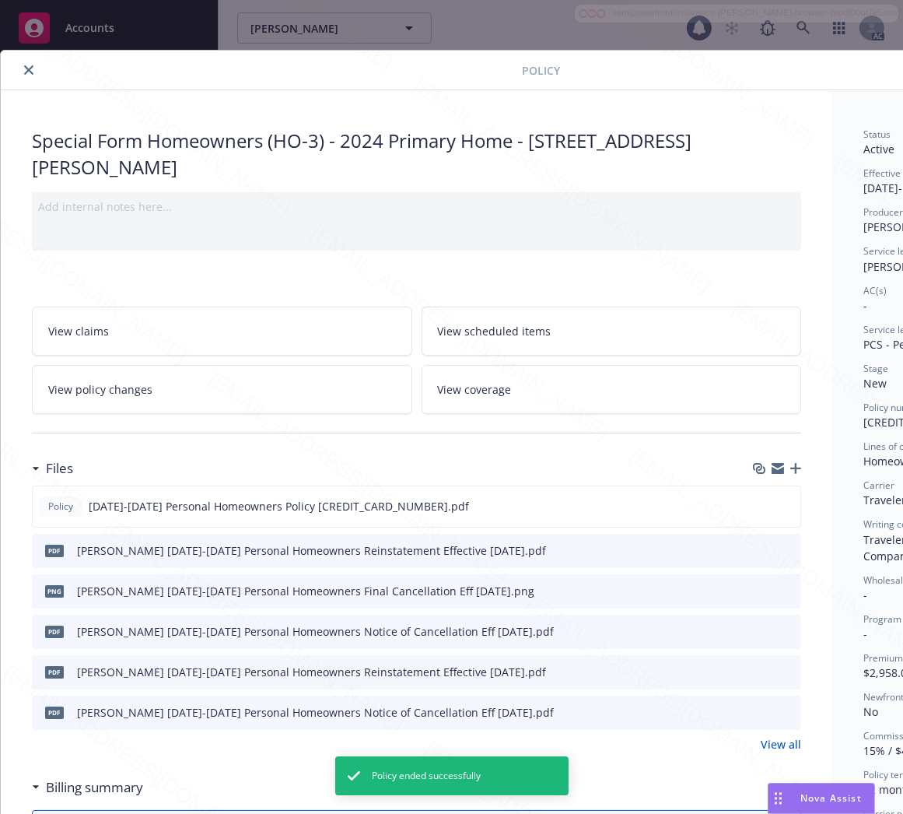
scroll to position [47, 0]
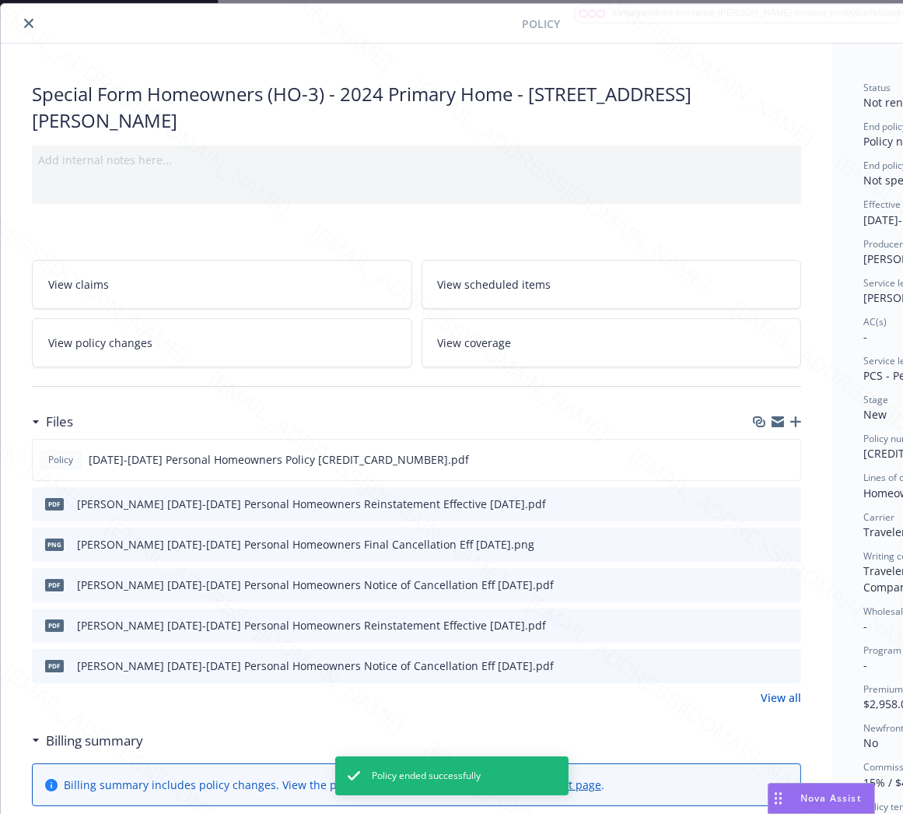
click at [30, 26] on icon "close" at bounding box center [28, 23] width 9 height 9
